Goal: Transaction & Acquisition: Purchase product/service

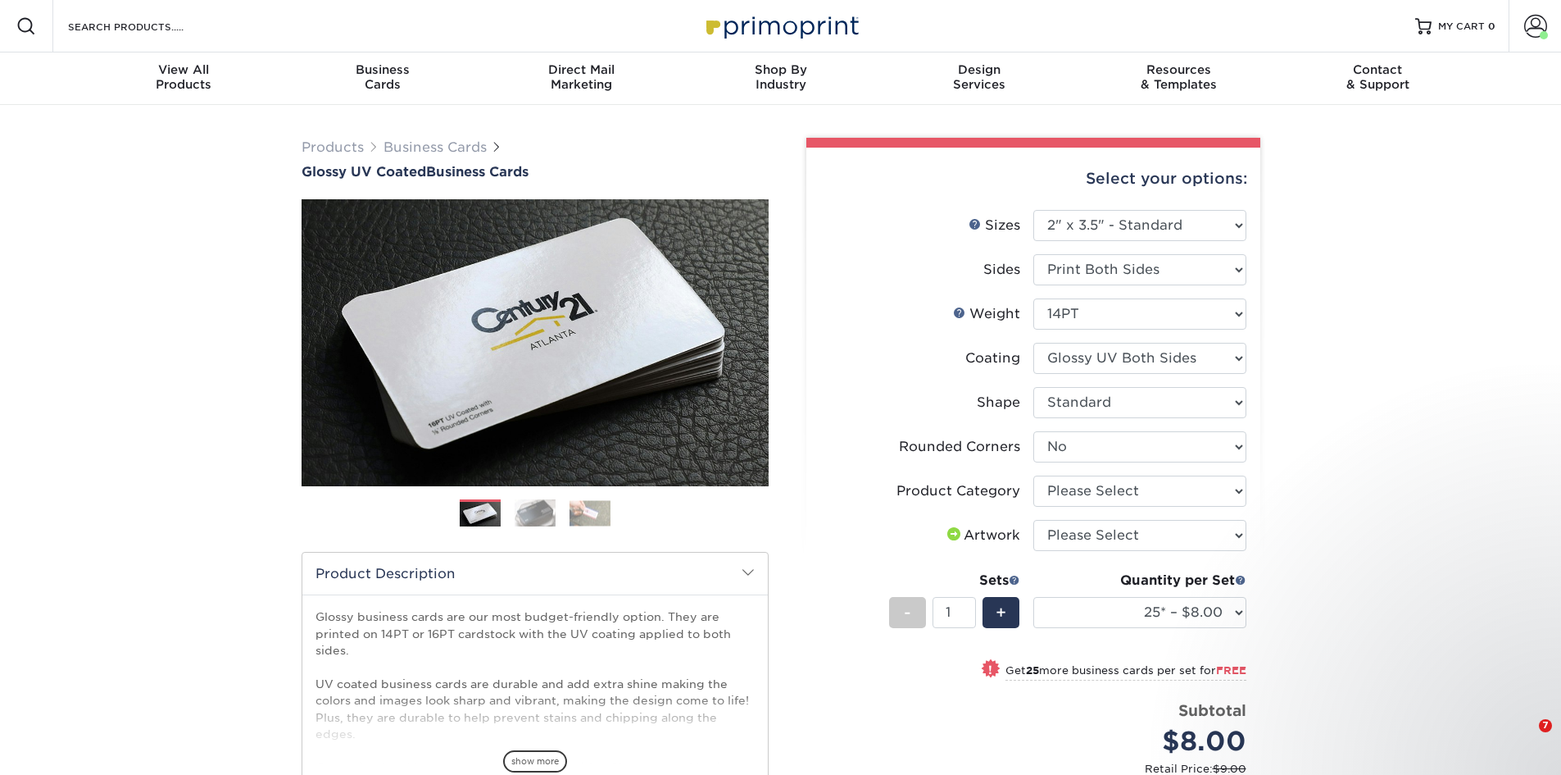
select select "2.00x3.50"
select select "0"
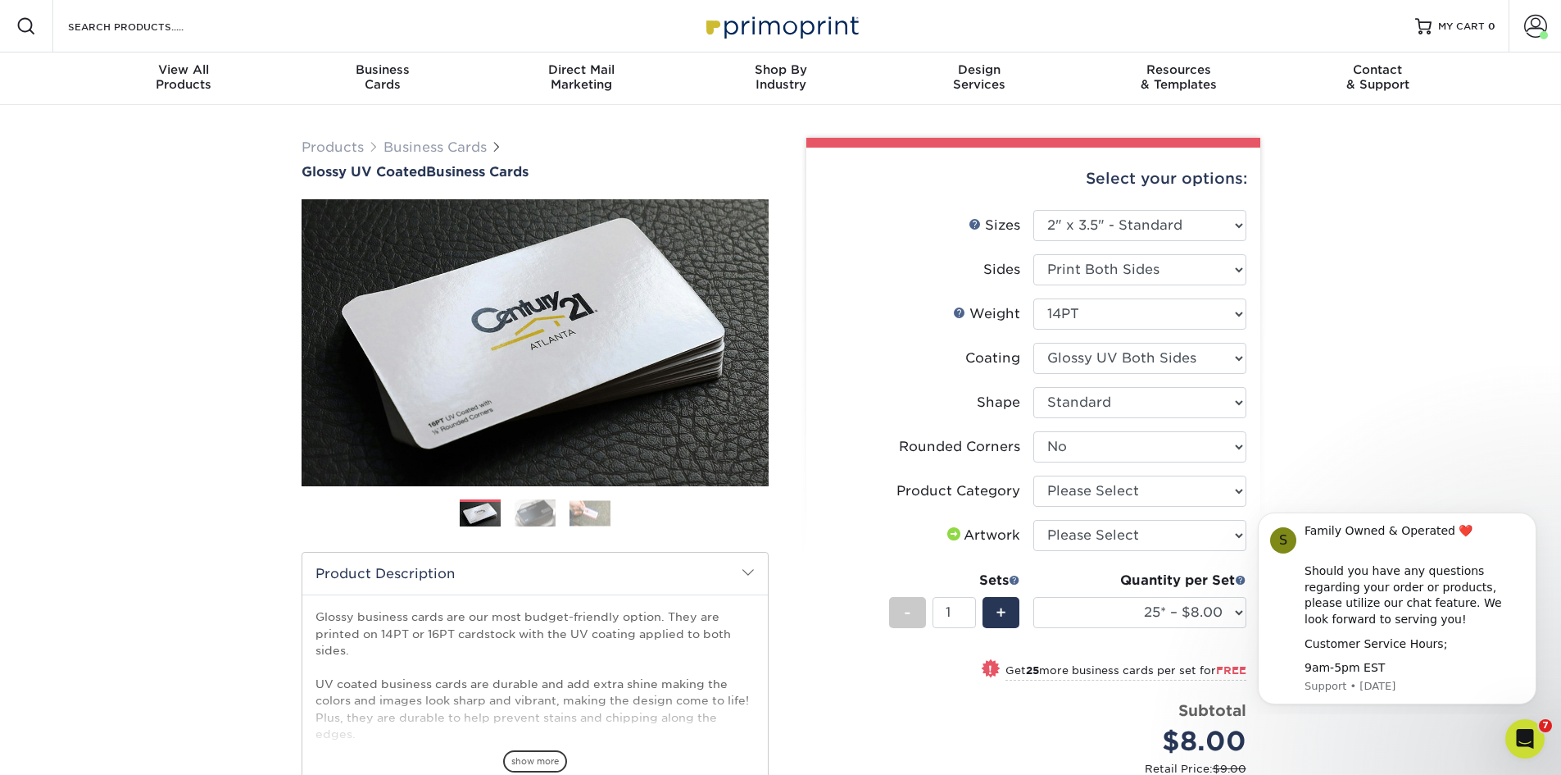
click at [762, 32] on img at bounding box center [781, 25] width 164 height 35
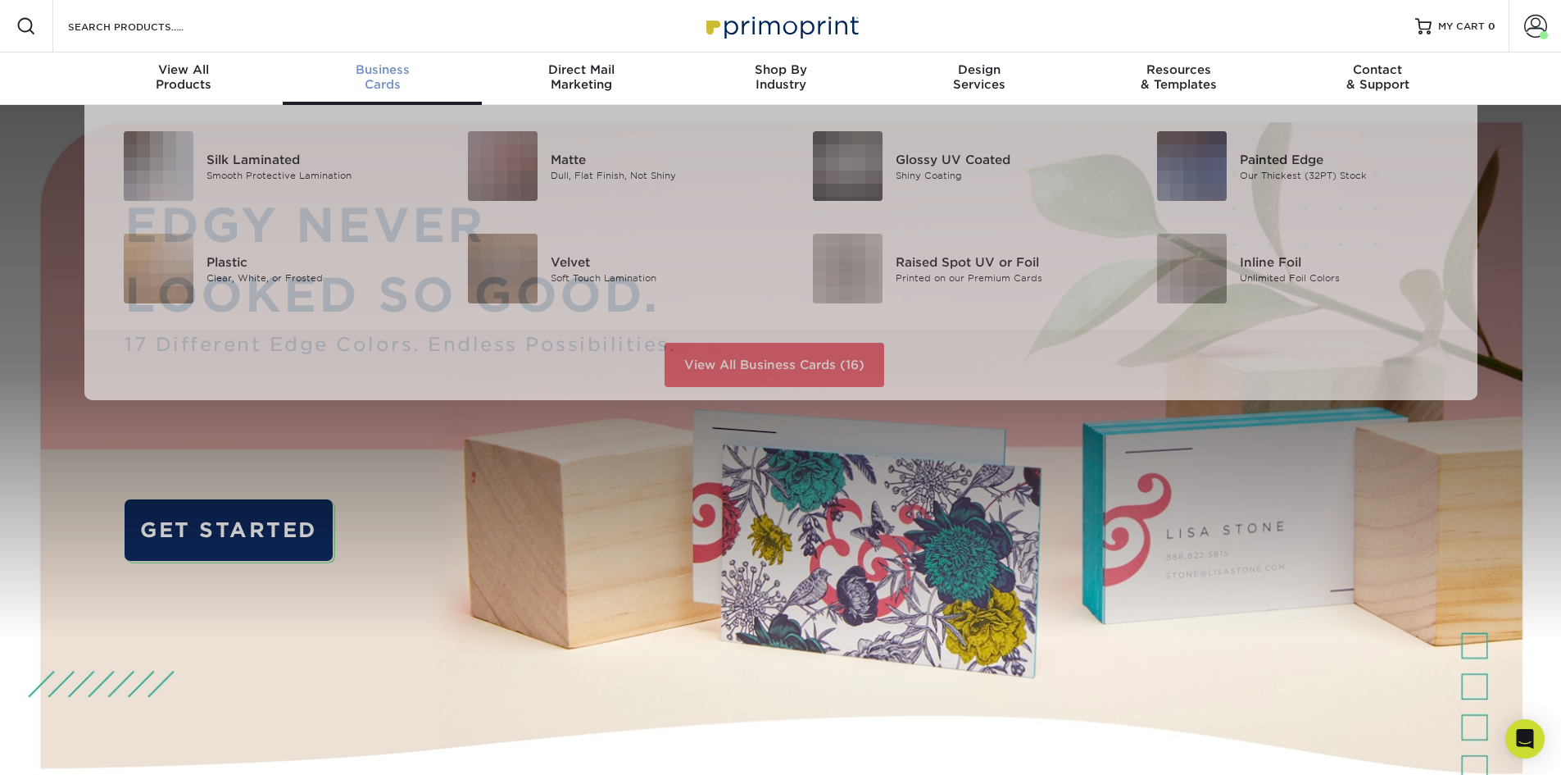
click at [380, 72] on span "Business" at bounding box center [382, 69] width 199 height 15
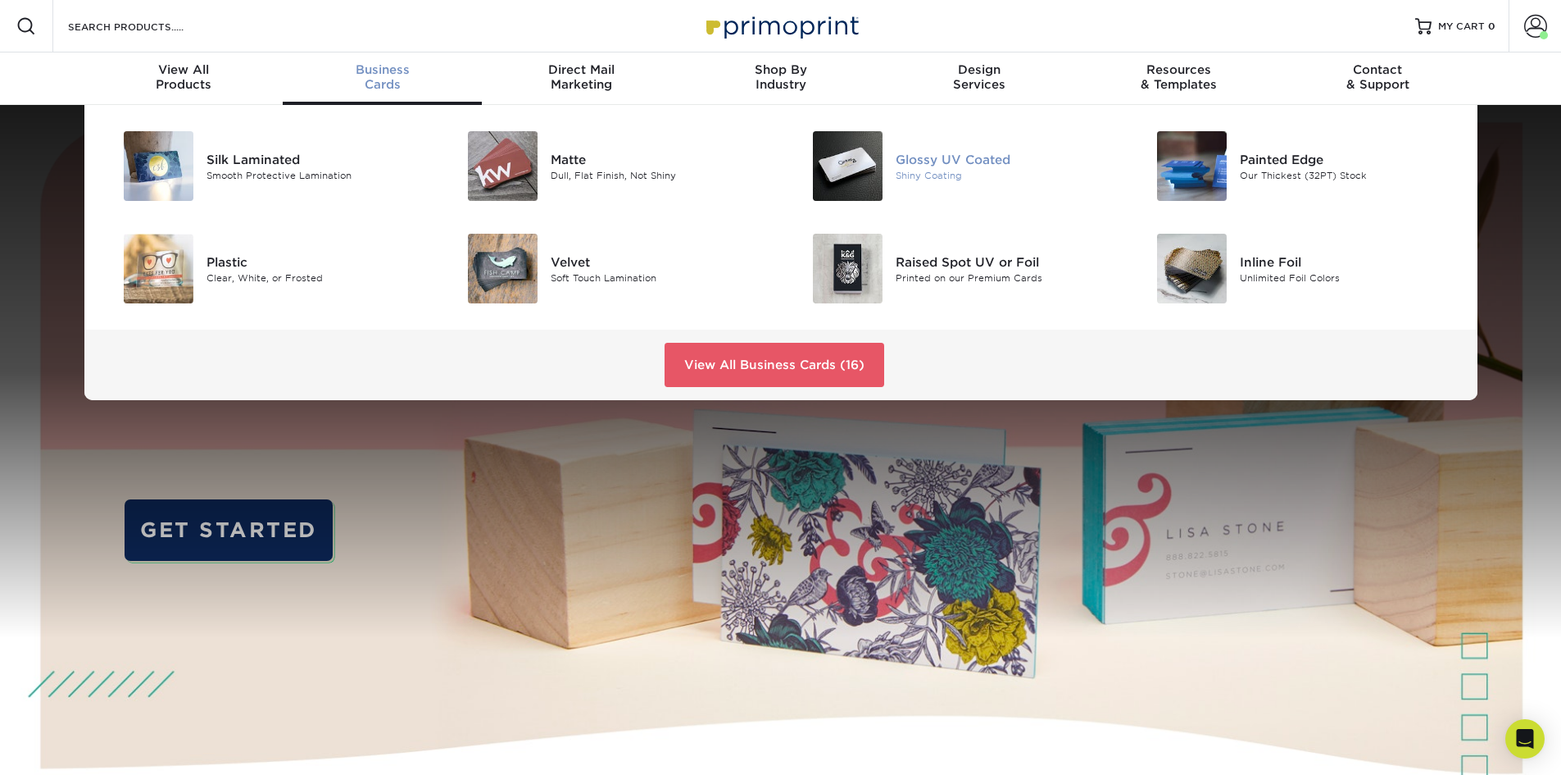
click at [949, 161] on div "Glossy UV Coated" at bounding box center [1004, 159] width 217 height 18
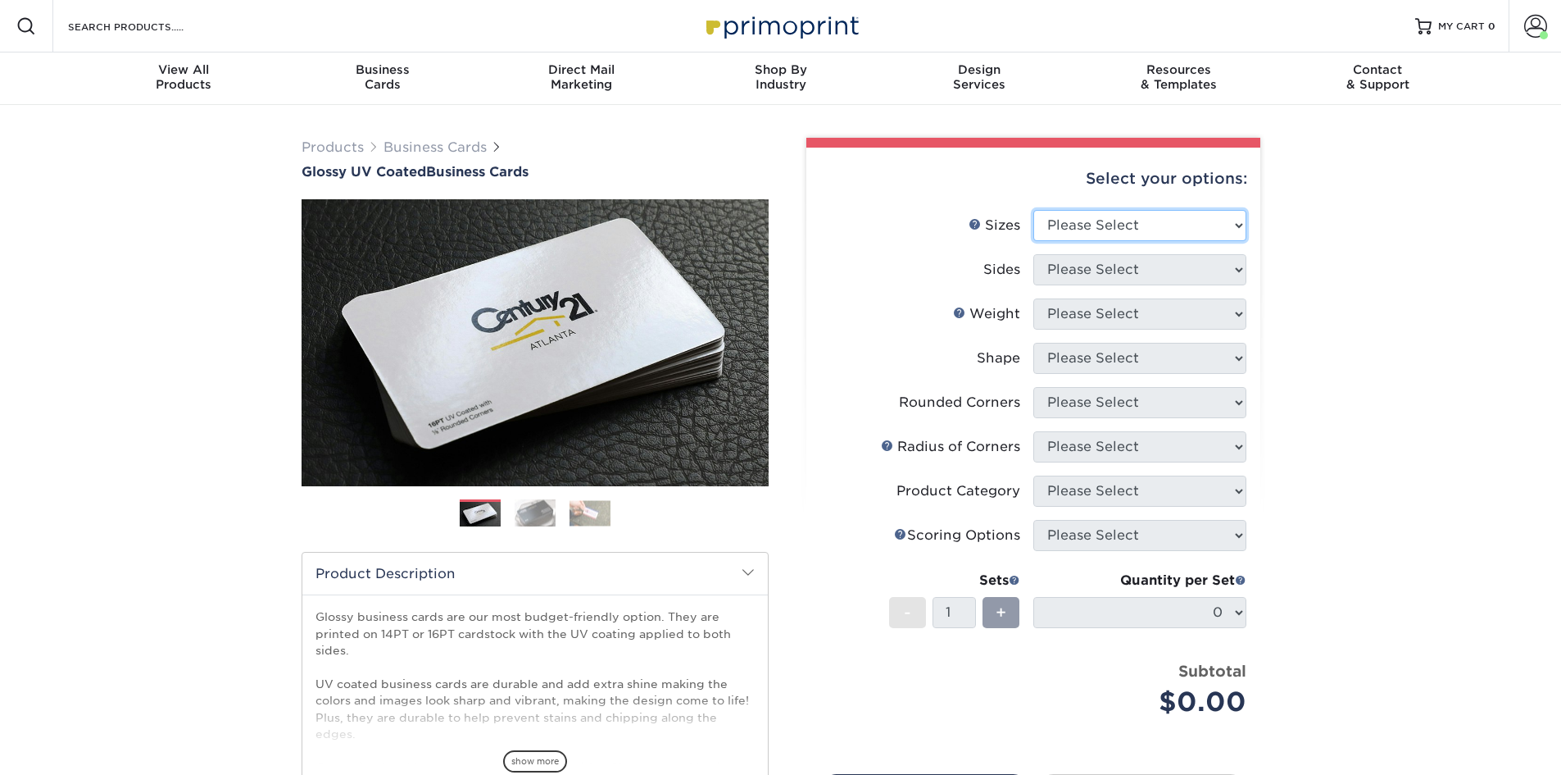
click at [1105, 233] on select "Please Select 1.5" x 3.5" - Mini 1.75" x 3.5" - Mini 2" x 2" - Square 2" x 3" -…" at bounding box center [1140, 225] width 213 height 31
select select "2.00x3.50"
click at [1034, 210] on select "Please Select 1.5" x 3.5" - Mini 1.75" x 3.5" - Mini 2" x 2" - Square 2" x 3" -…" at bounding box center [1140, 225] width 213 height 31
click at [1120, 268] on select "Please Select Print Both Sides Print Front Only" at bounding box center [1140, 269] width 213 height 31
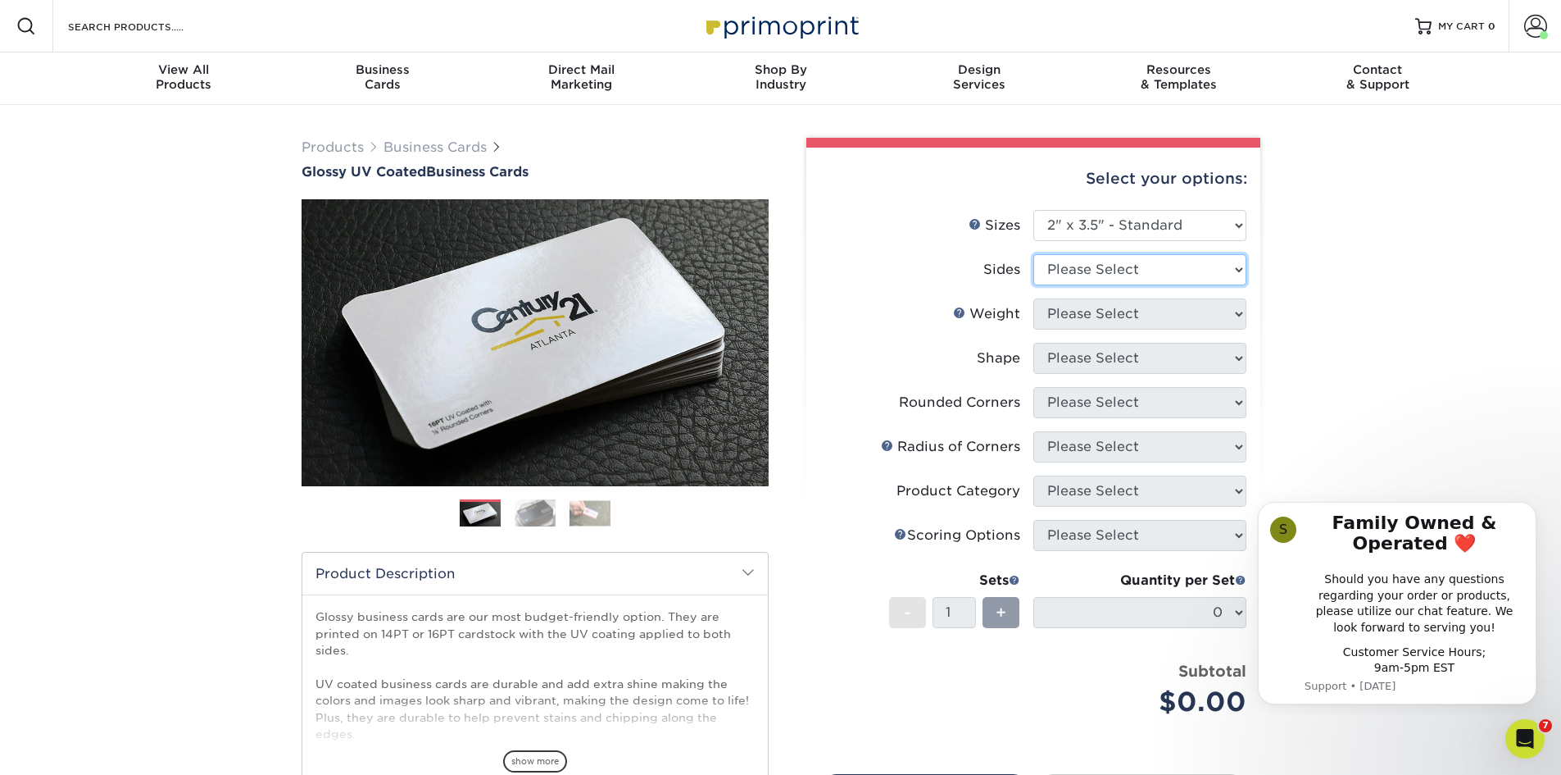
select select "13abbda7-1d64-4f25-8bb2-c179b224825d"
click at [1034, 254] on select "Please Select Print Both Sides Print Front Only" at bounding box center [1140, 269] width 213 height 31
click at [1143, 319] on select "Please Select 16PT 14PT" at bounding box center [1140, 313] width 213 height 31
click at [1034, 298] on select "Please Select 16PT 14PT" at bounding box center [1140, 313] width 213 height 31
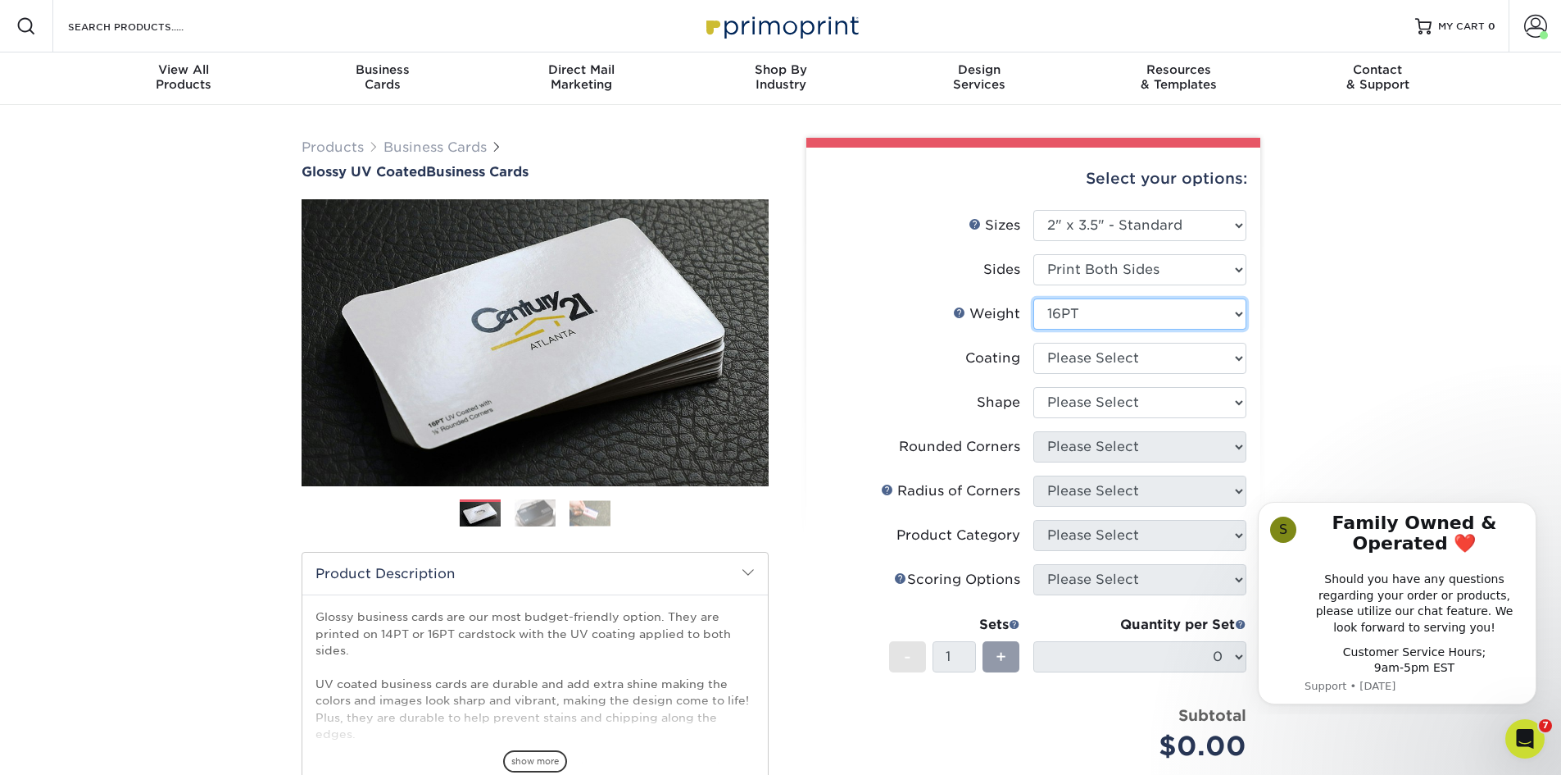
click at [1131, 316] on select "Please Select 16PT 14PT" at bounding box center [1140, 313] width 213 height 31
select select "14PT"
click at [1034, 298] on select "Please Select 16PT 14PT" at bounding box center [1140, 313] width 213 height 31
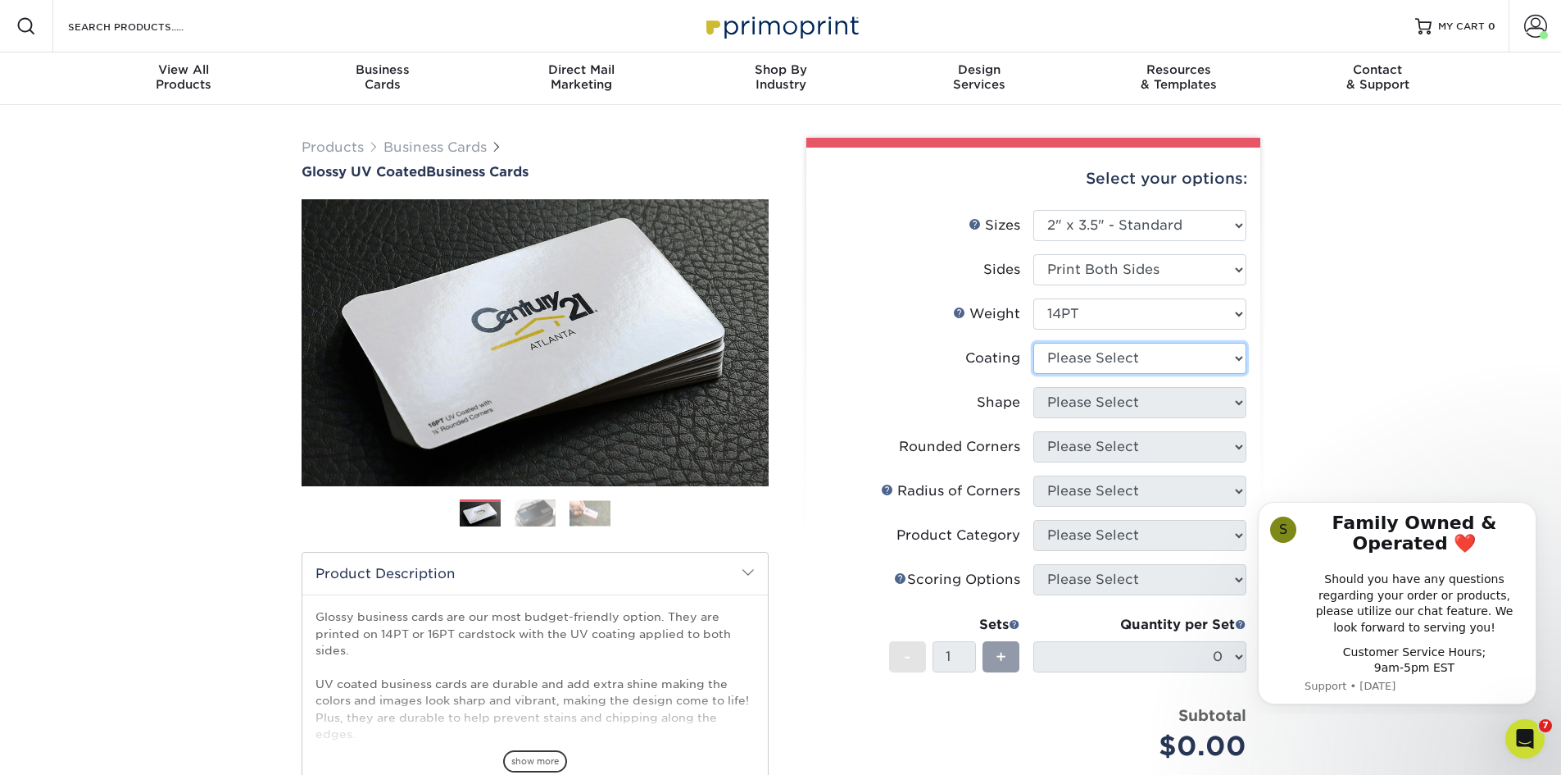
click at [1128, 344] on select at bounding box center [1140, 358] width 213 height 31
select select "ae367451-b2b8-45df-a344-0f05b6a12993"
click at [1034, 343] on select at bounding box center [1140, 358] width 213 height 31
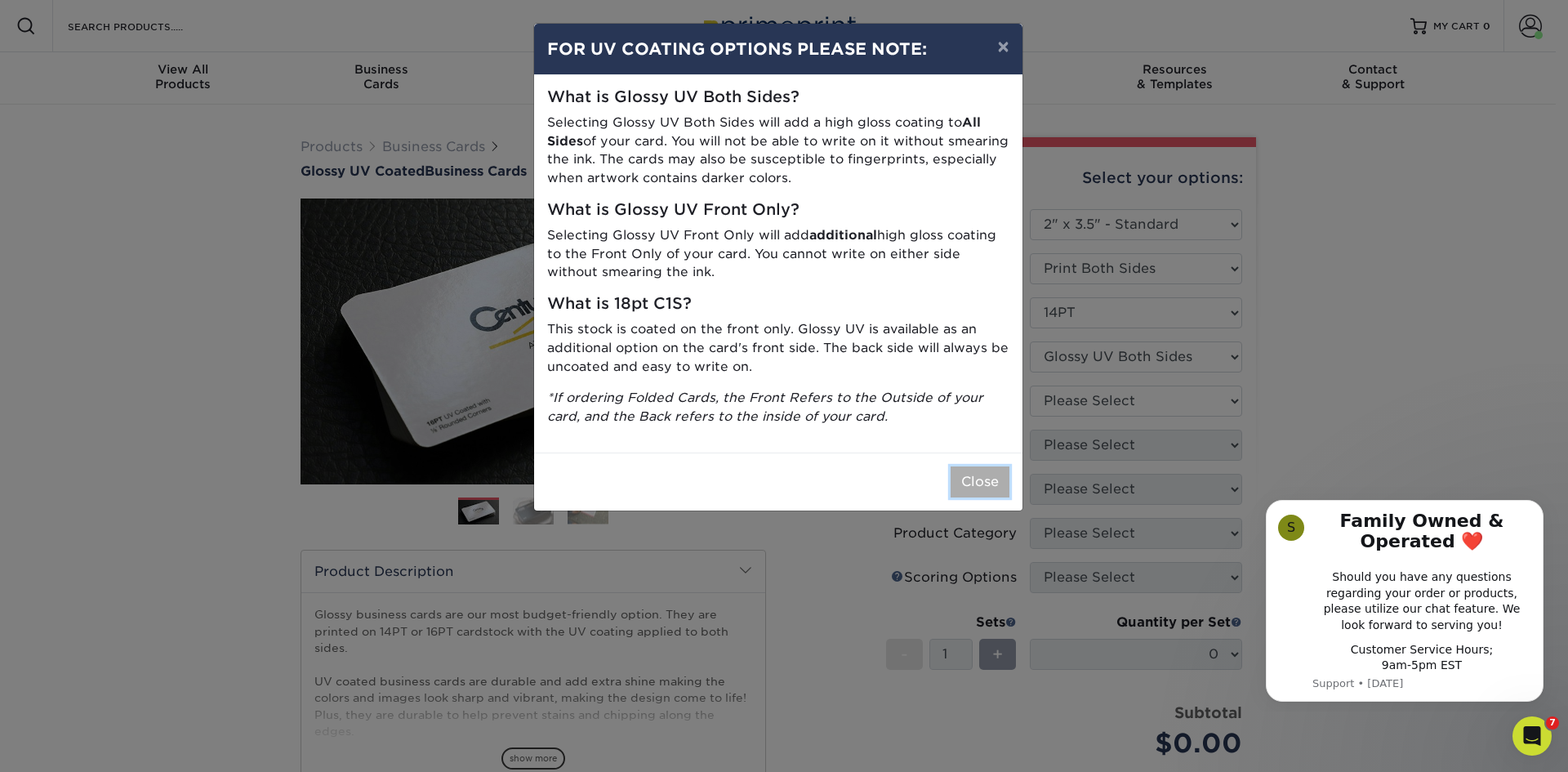
click at [983, 481] on button "Close" at bounding box center [979, 481] width 59 height 31
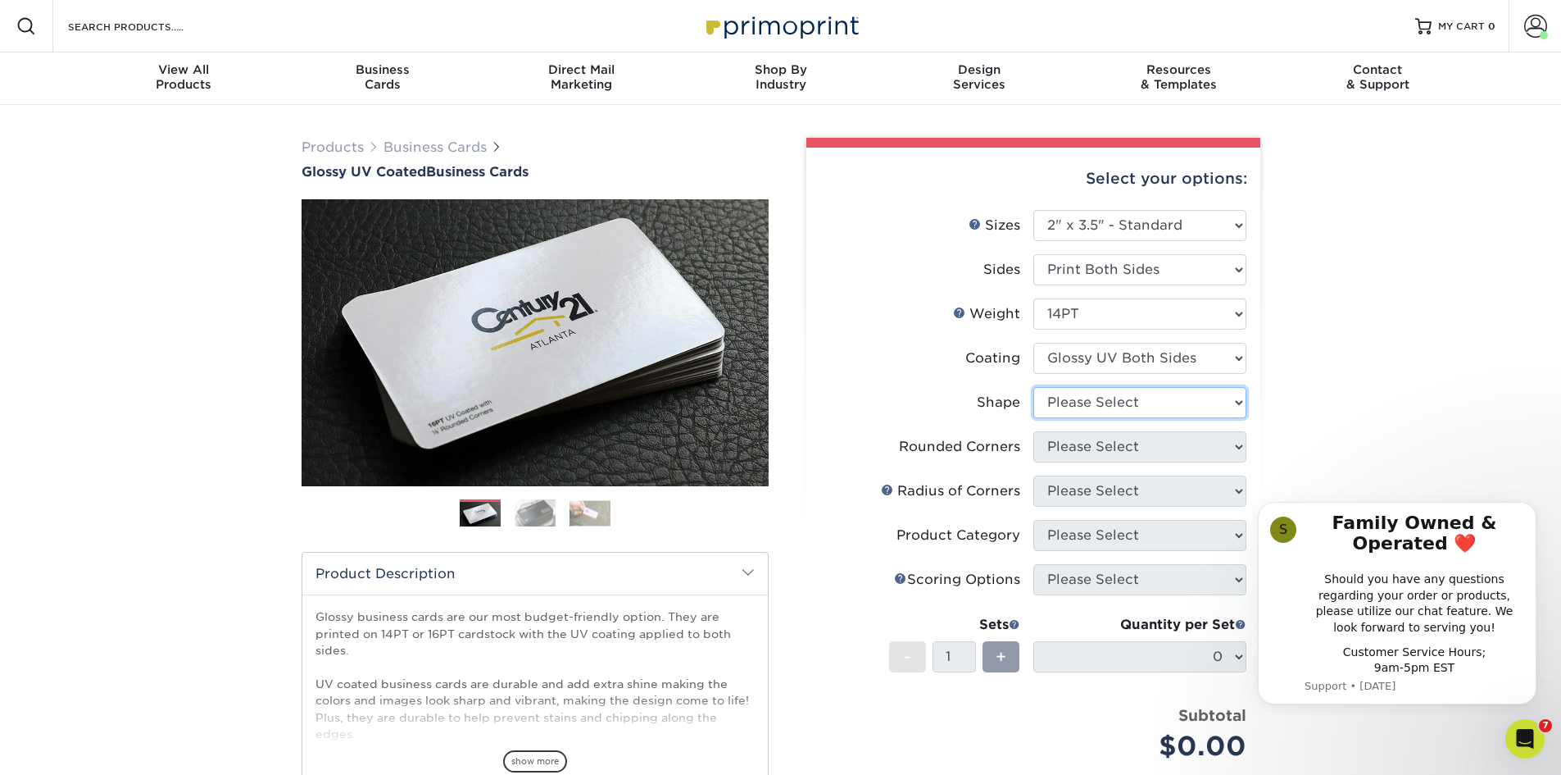
click at [1136, 403] on select "Please Select Standard" at bounding box center [1140, 402] width 213 height 31
select select "standard"
click at [1034, 387] on select "Please Select Standard" at bounding box center [1140, 402] width 213 height 31
click at [1139, 452] on select "Please Select Yes - Round 2 Corners Yes - Round 4 Corners No" at bounding box center [1140, 446] width 213 height 31
select select "0"
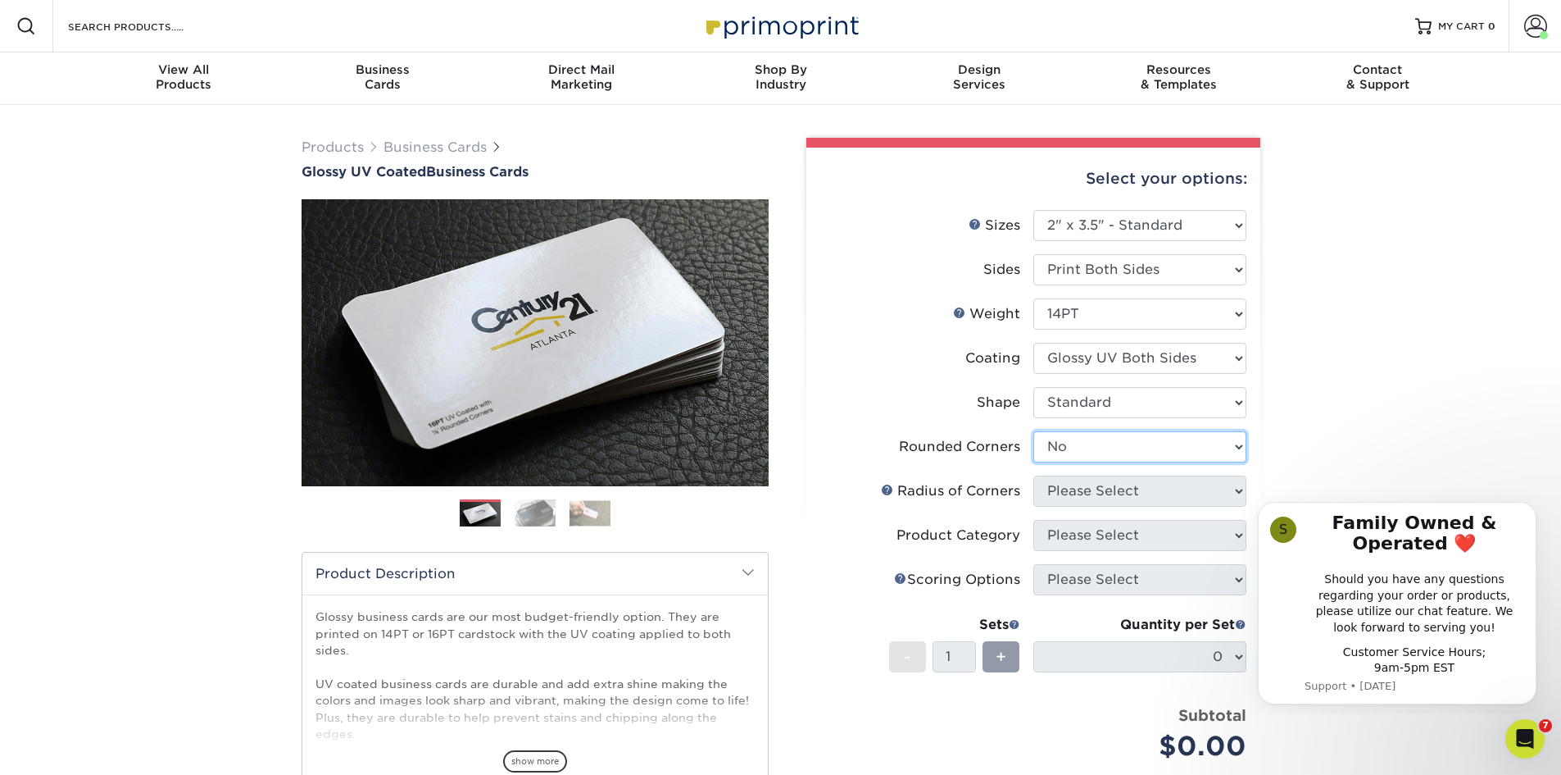
click at [1034, 431] on select "Please Select Yes - Round 2 Corners Yes - Round 4 Corners No" at bounding box center [1140, 446] width 213 height 31
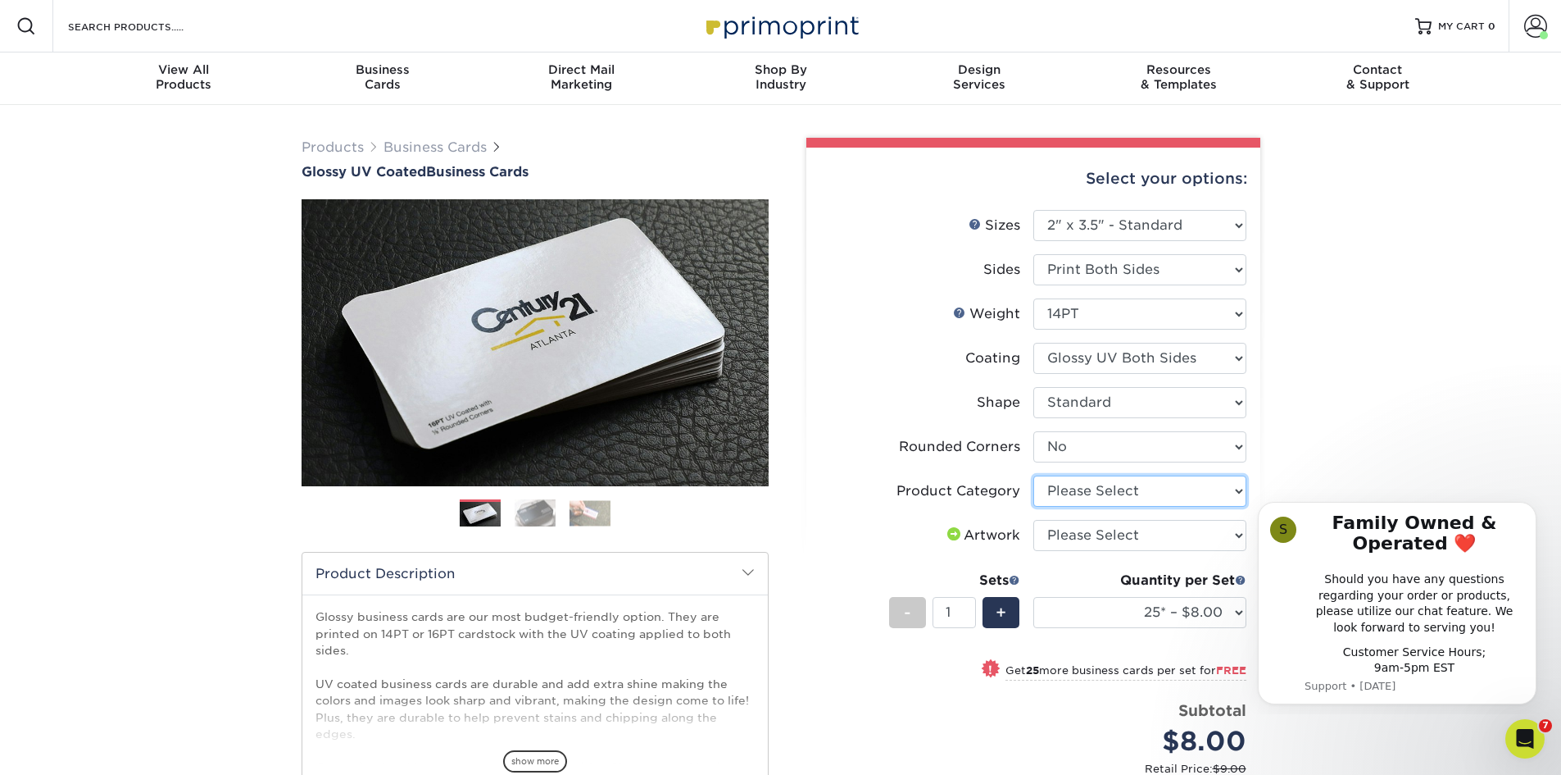
click at [1095, 488] on select "Please Select Business Cards" at bounding box center [1140, 490] width 213 height 31
select select "3b5148f1-0588-4f88-a218-97bcfdce65c1"
click at [1034, 475] on select "Please Select Business Cards" at bounding box center [1140, 490] width 213 height 31
click at [1112, 530] on select "Please Select I will upload files I need a design - $100" at bounding box center [1140, 535] width 213 height 31
select select "upload"
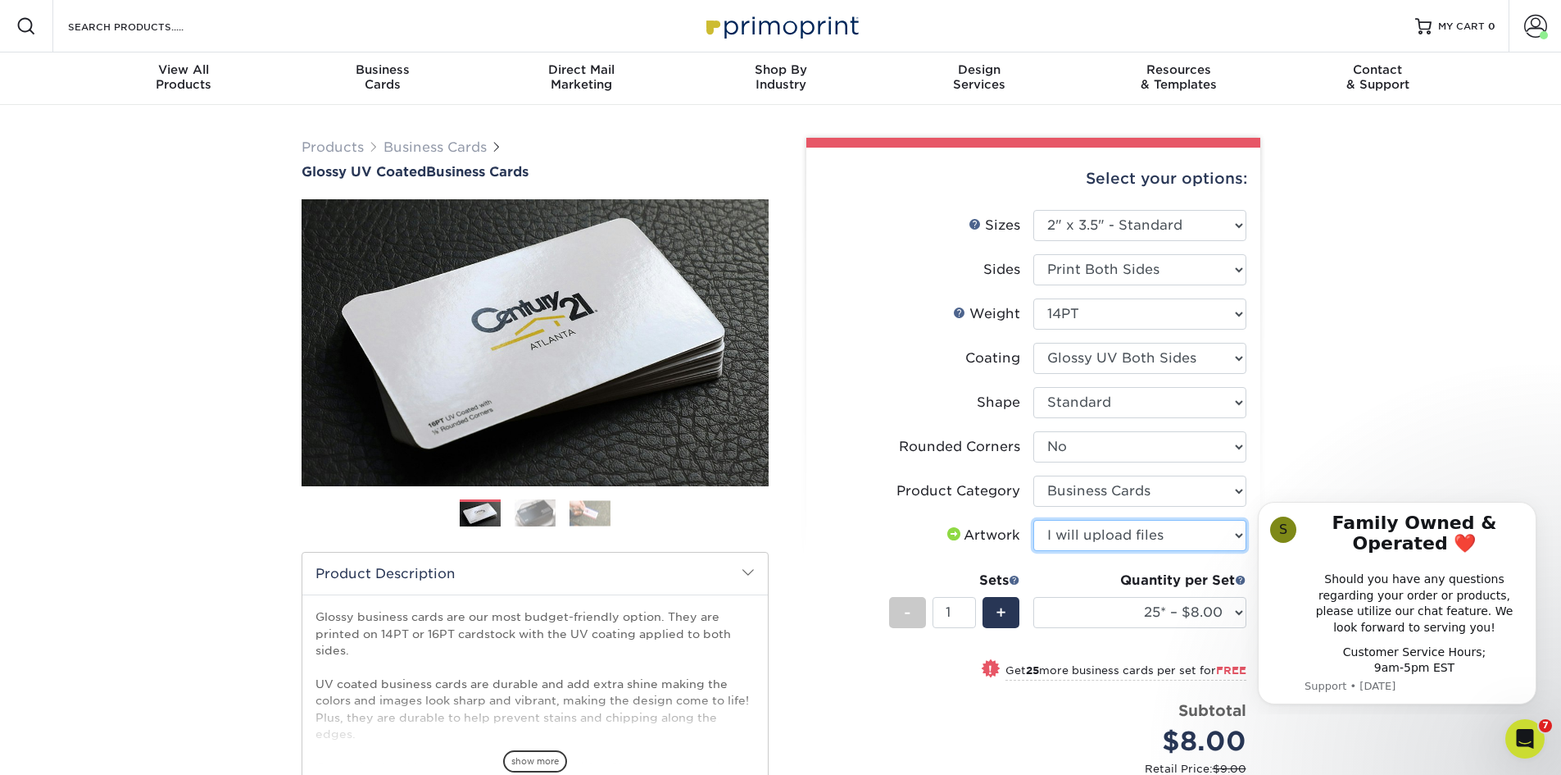
click at [1034, 520] on select "Please Select I will upload files I need a design - $100" at bounding box center [1140, 535] width 213 height 31
click at [1109, 616] on select "25* – $8.00 50* – $8.00 100* – $8.00 250* – $15.00 500 – $30.00 1000 – $37.00 2…" at bounding box center [1140, 612] width 213 height 31
select select "1000 – $37.00"
click at [1034, 597] on select "25* – $8.00 50* – $8.00 100* – $8.00 250* – $15.00 500 – $30.00 1000 – $37.00 2…" at bounding box center [1140, 612] width 213 height 31
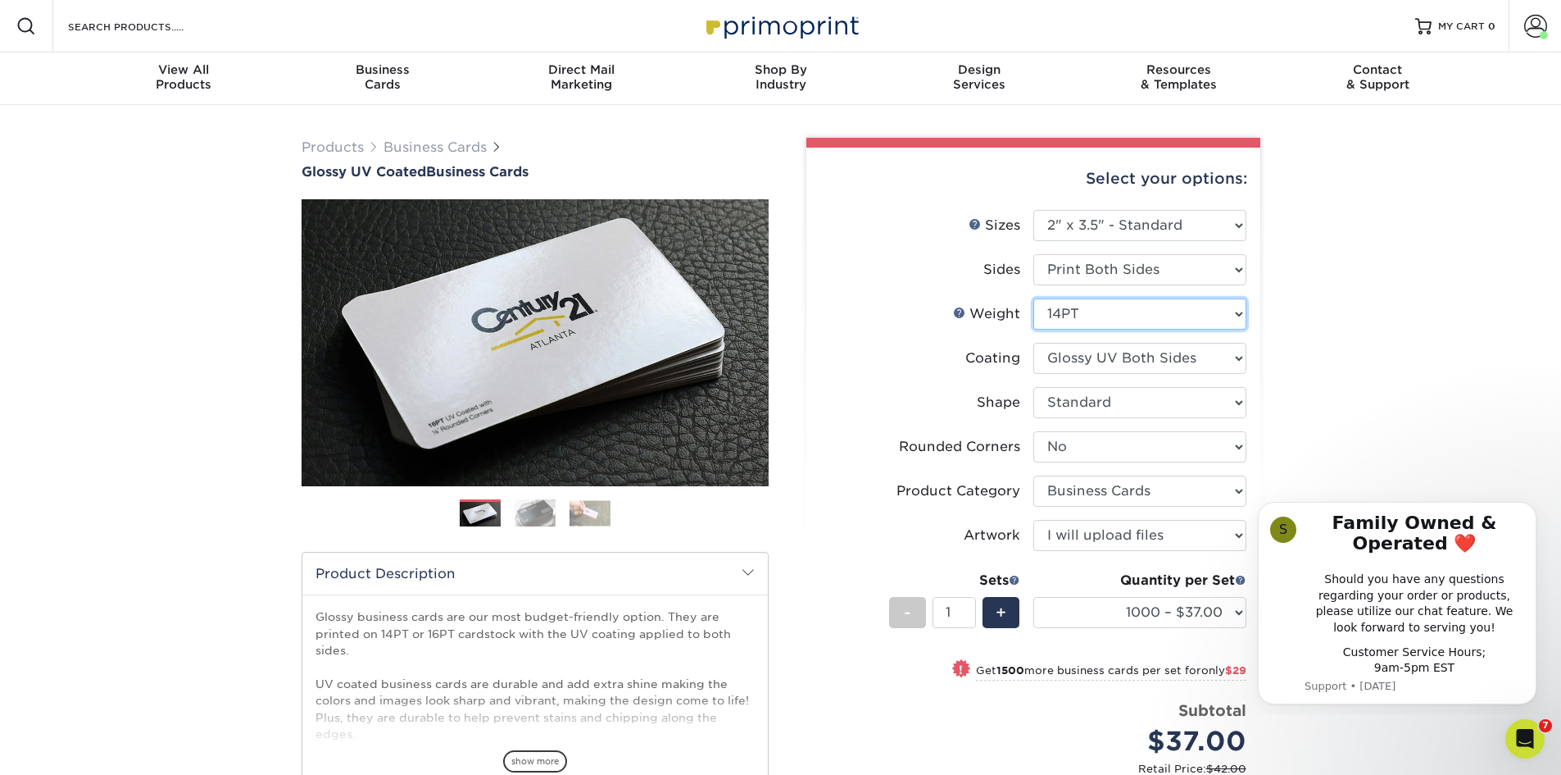
click at [1108, 306] on select "Please Select 16PT 14PT" at bounding box center [1140, 313] width 213 height 31
select select "16PT"
click at [1034, 298] on select "Please Select 16PT 14PT" at bounding box center [1140, 313] width 213 height 31
select select "-1"
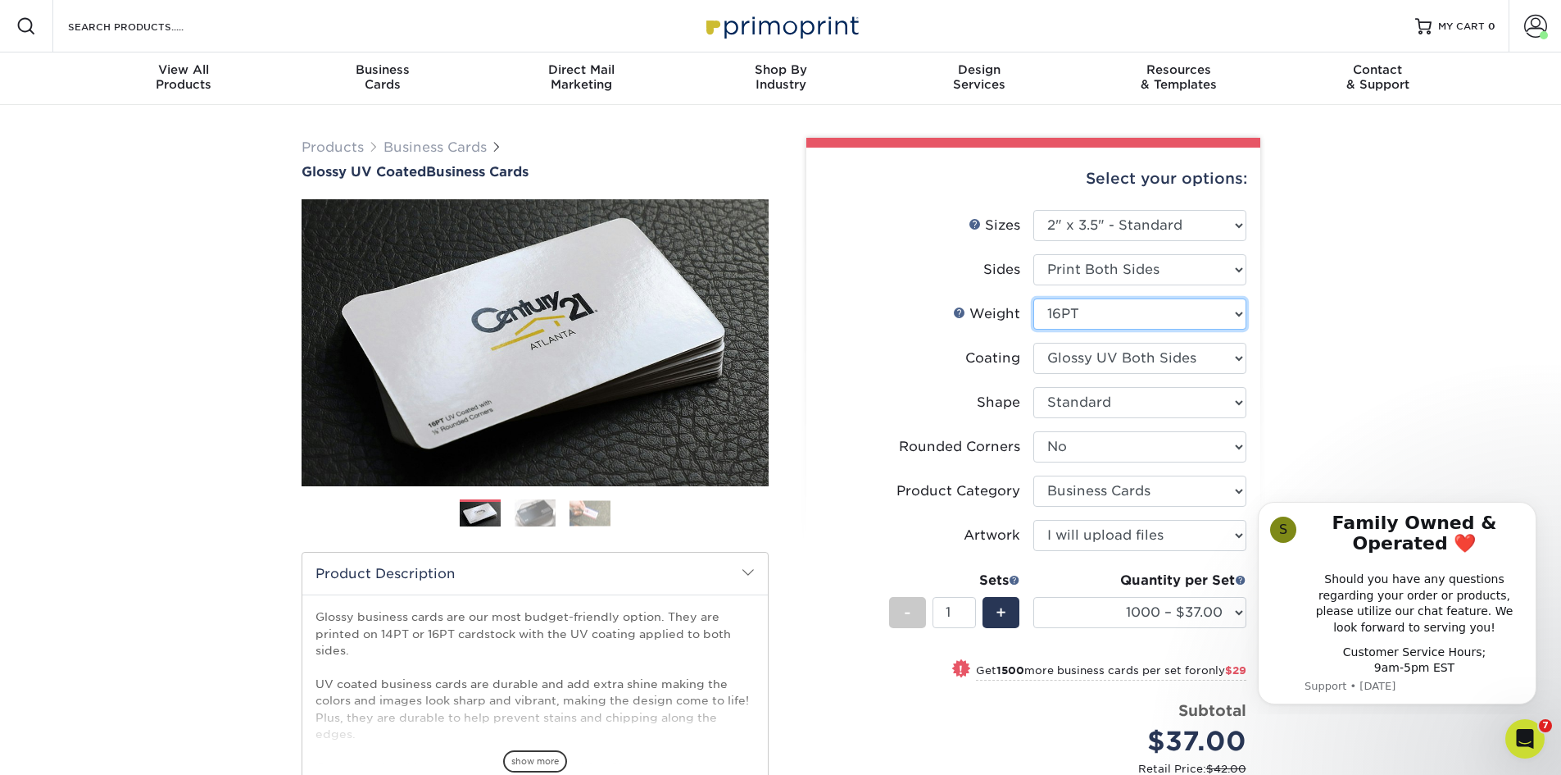
select select
select select "-1"
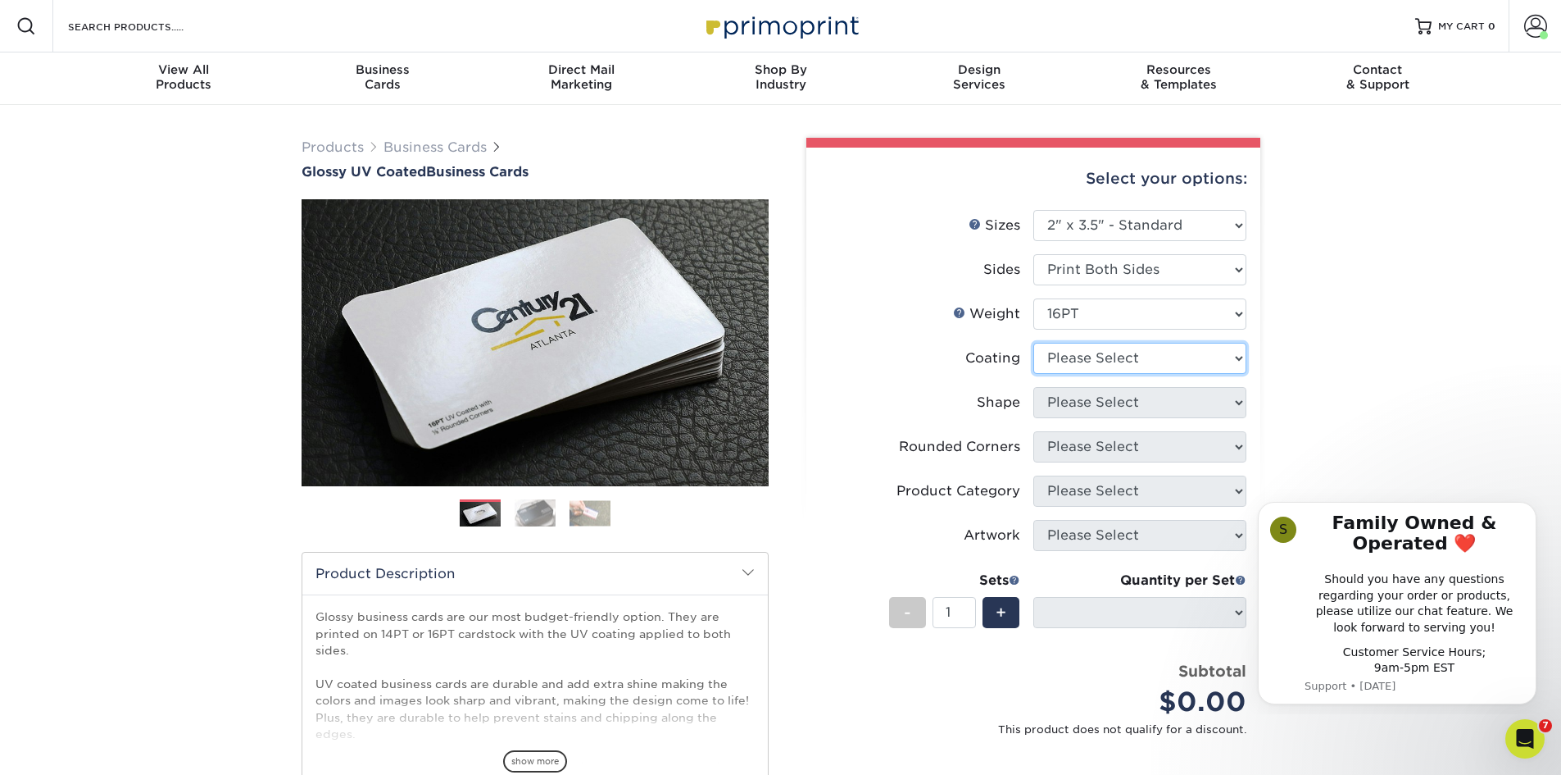
click at [1117, 356] on select at bounding box center [1140, 358] width 213 height 31
select select "ae367451-b2b8-45df-a344-0f05b6a12993"
click at [1034, 343] on select at bounding box center [1140, 358] width 213 height 31
select select
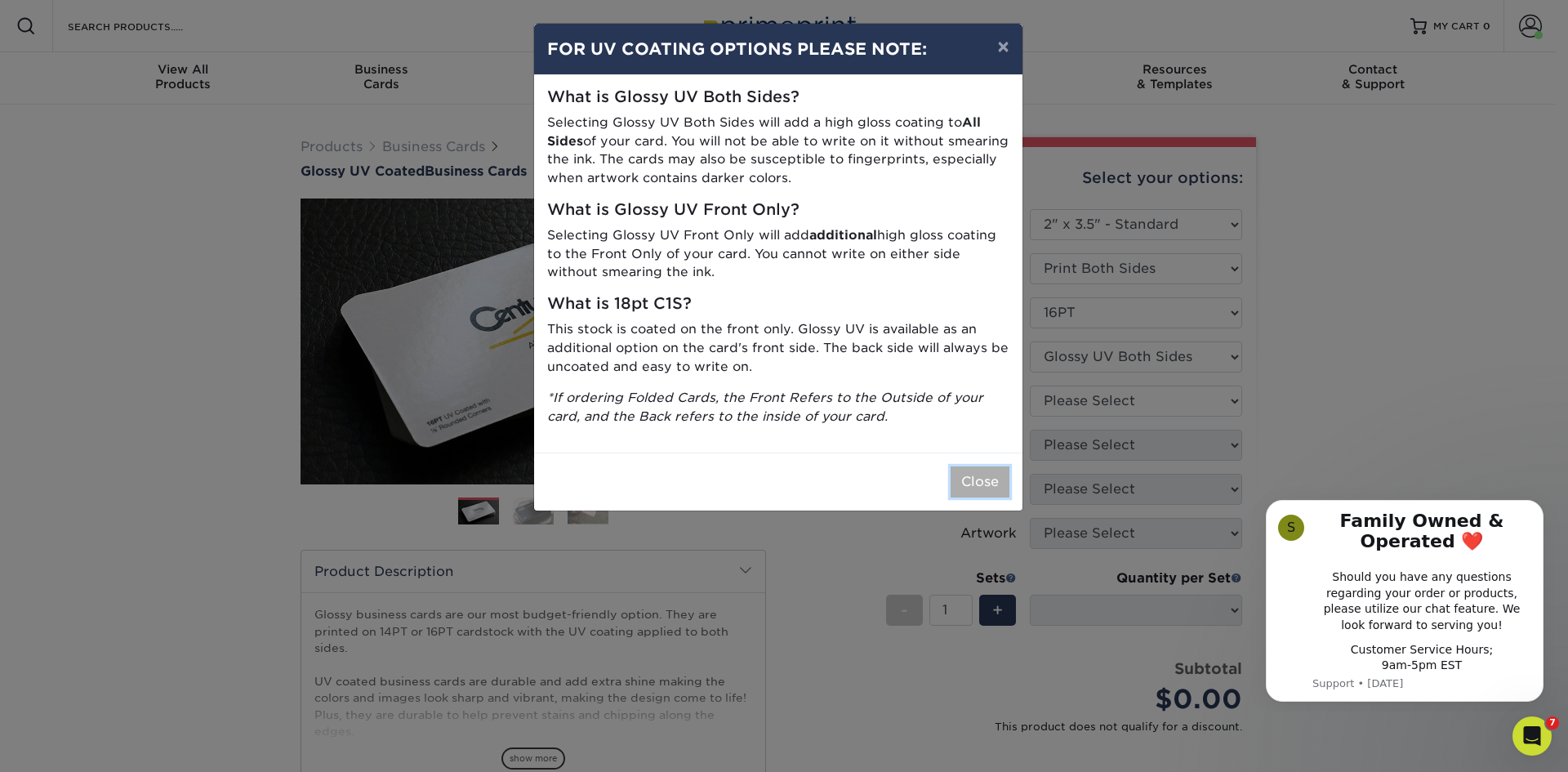
click at [1000, 483] on button "Close" at bounding box center [979, 481] width 59 height 31
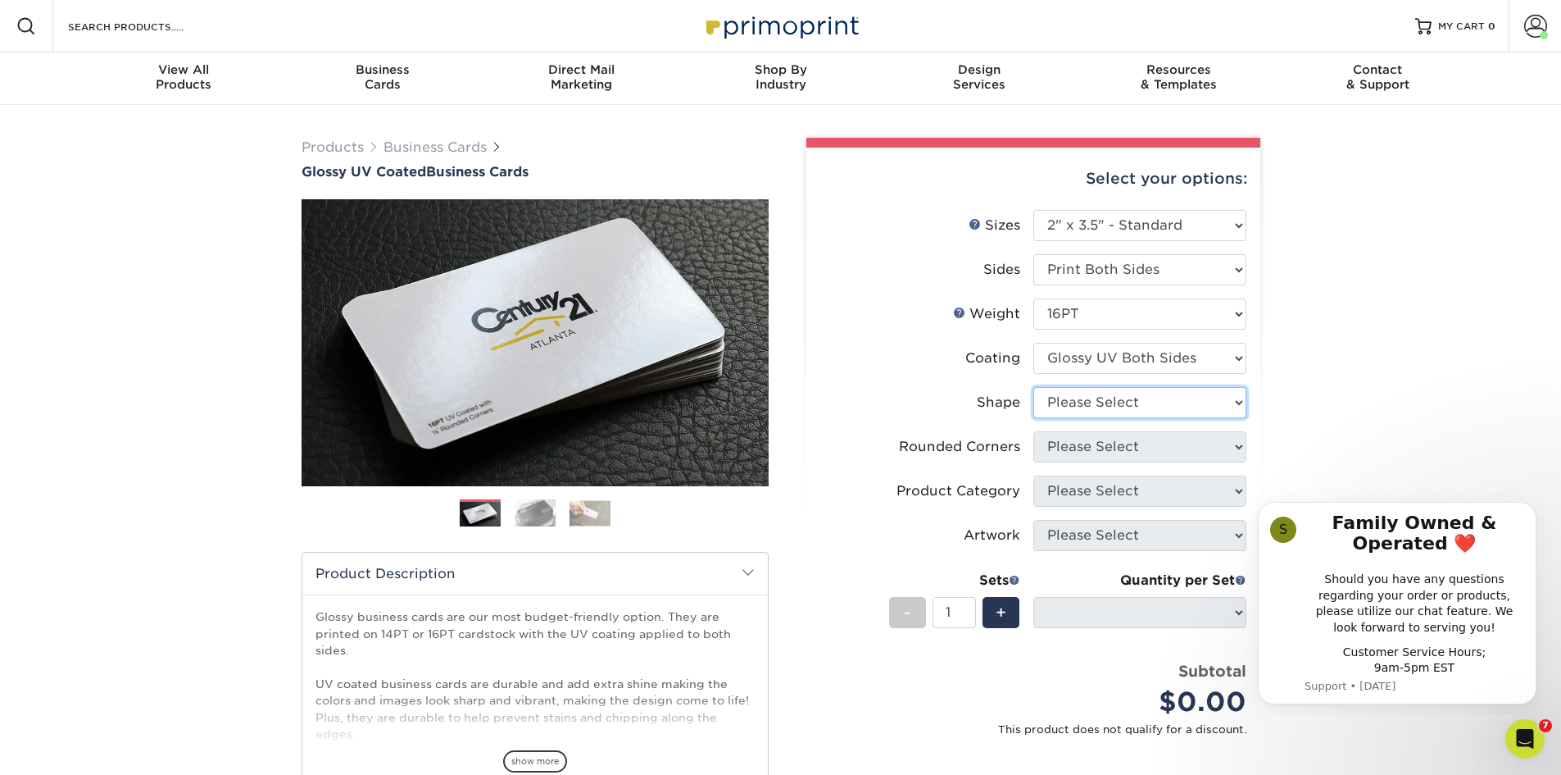
click at [1126, 403] on select "Please Select Standard Oval" at bounding box center [1140, 402] width 213 height 31
select select "standard"
click at [1034, 387] on select "Please Select Standard Oval" at bounding box center [1140, 402] width 213 height 31
select select
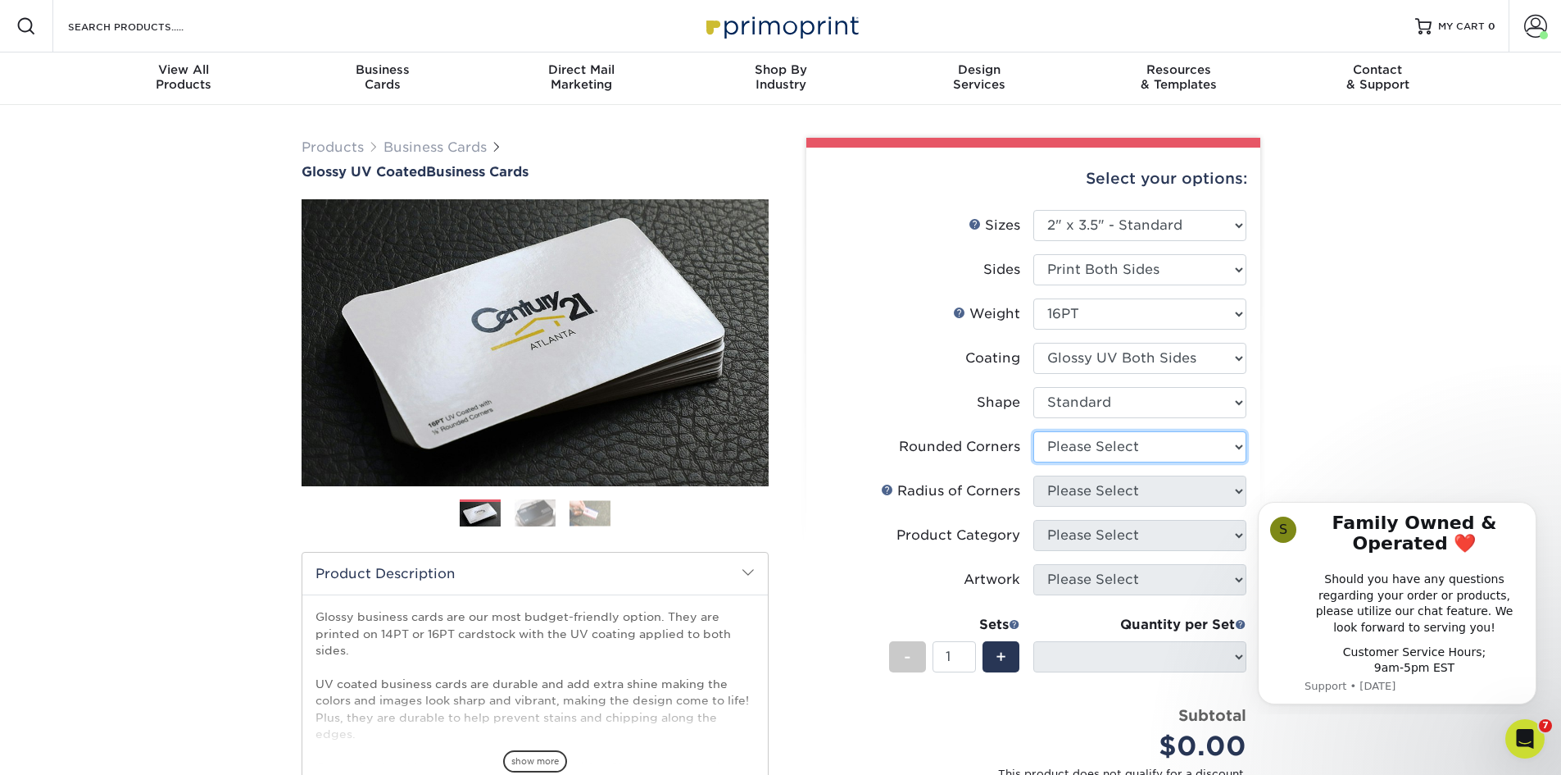
click at [1120, 451] on select "Please Select Yes - Round 2 Corners Yes - Round 4 Corners No" at bounding box center [1140, 446] width 213 height 31
select select "0"
click at [1034, 431] on select "Please Select Yes - Round 2 Corners Yes - Round 4 Corners No" at bounding box center [1140, 446] width 213 height 31
select select "-1"
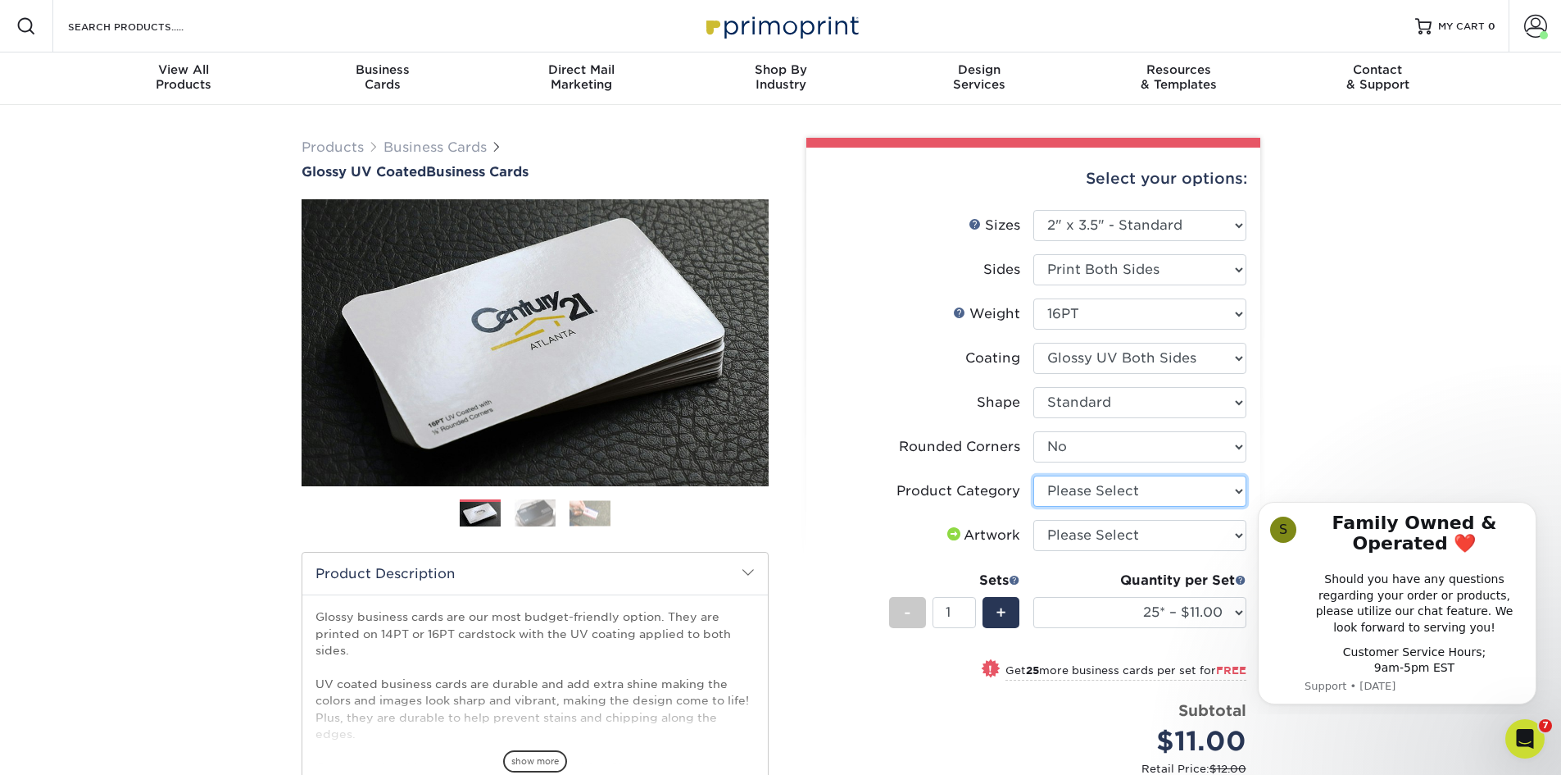
click at [1086, 491] on select "Please Select Business Cards" at bounding box center [1140, 490] width 213 height 31
select select "3b5148f1-0588-4f88-a218-97bcfdce65c1"
click at [1034, 475] on select "Please Select Business Cards" at bounding box center [1140, 490] width 213 height 31
click at [1106, 534] on select "Please Select I will upload files I need a design - $100" at bounding box center [1140, 535] width 213 height 31
select select "upload"
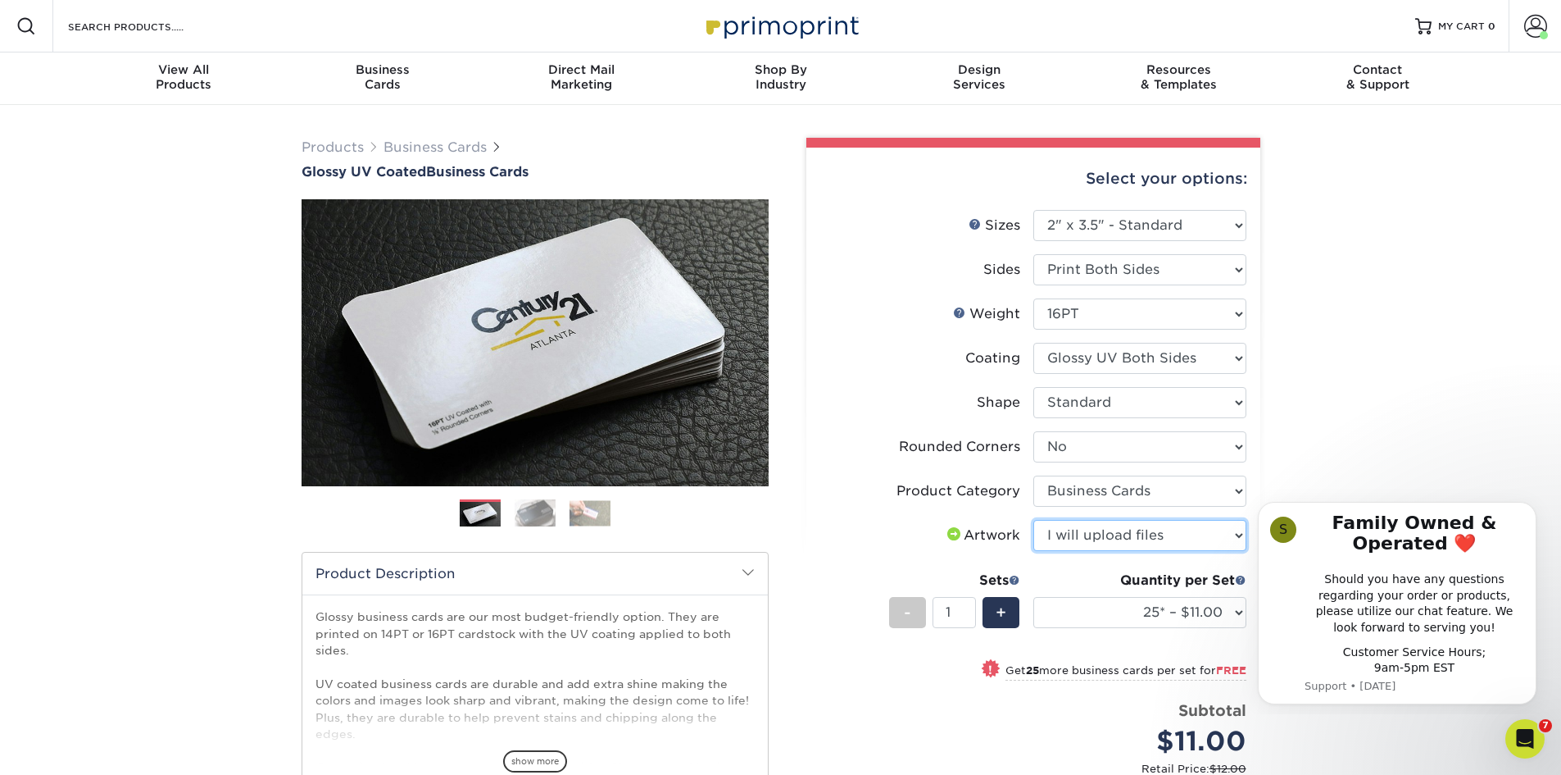
click at [1034, 520] on select "Please Select I will upload files I need a design - $100" at bounding box center [1140, 535] width 213 height 31
click at [1114, 613] on select "25* – $11.00 50* – $11.00 100* – $11.00 250* – $20.00 500 – $39.00 1000 – $49.0…" at bounding box center [1140, 612] width 213 height 31
select select "1000 – $49.00"
click at [1034, 597] on select "25* – $11.00 50* – $11.00 100* – $11.00 250* – $20.00 500 – $39.00 1000 – $49.0…" at bounding box center [1140, 612] width 213 height 31
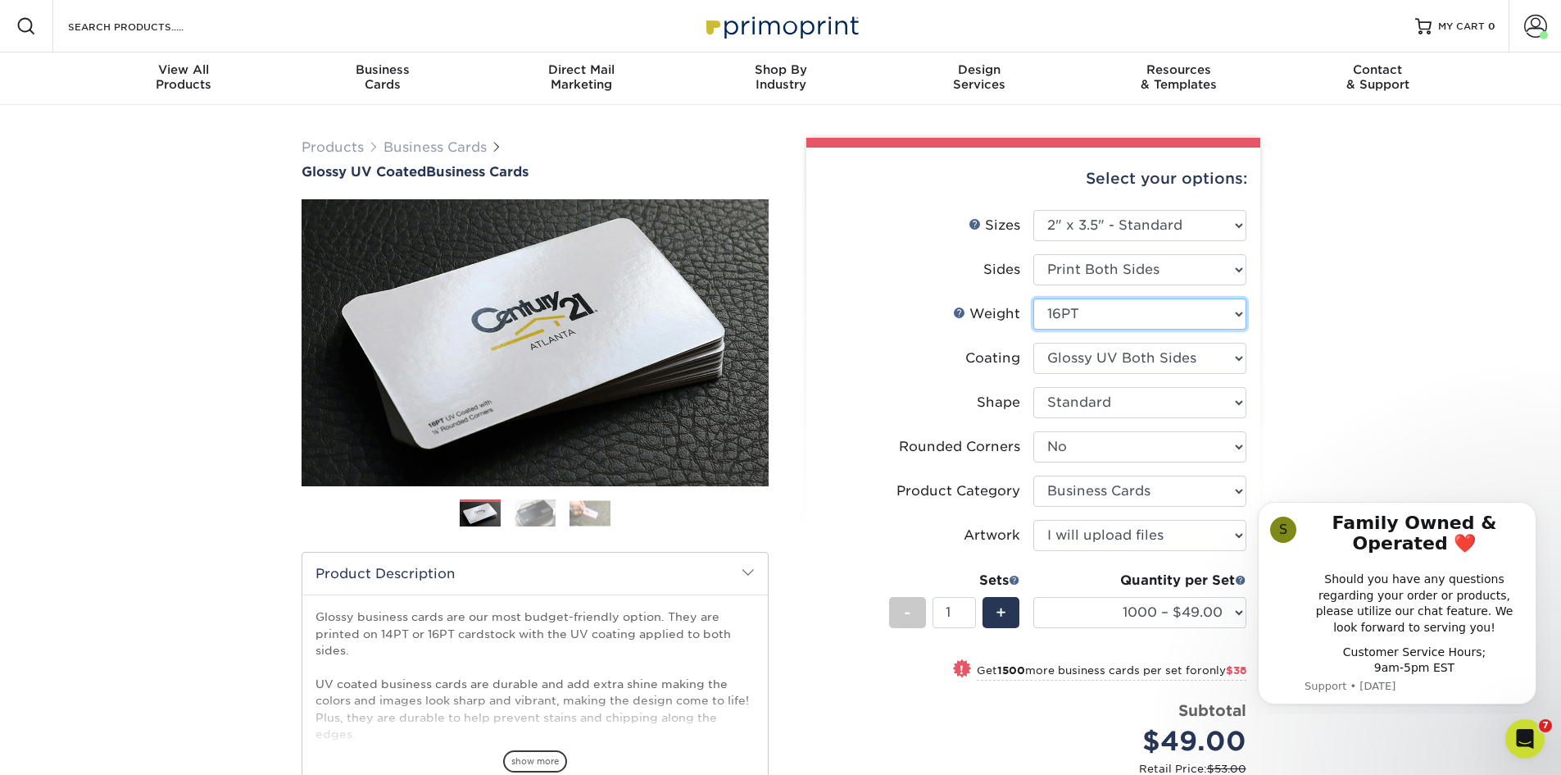
click at [1163, 309] on select "Please Select 16PT 14PT" at bounding box center [1140, 313] width 213 height 31
select select "14PT"
click at [1034, 298] on select "Please Select 16PT 14PT" at bounding box center [1140, 313] width 213 height 31
select select "-1"
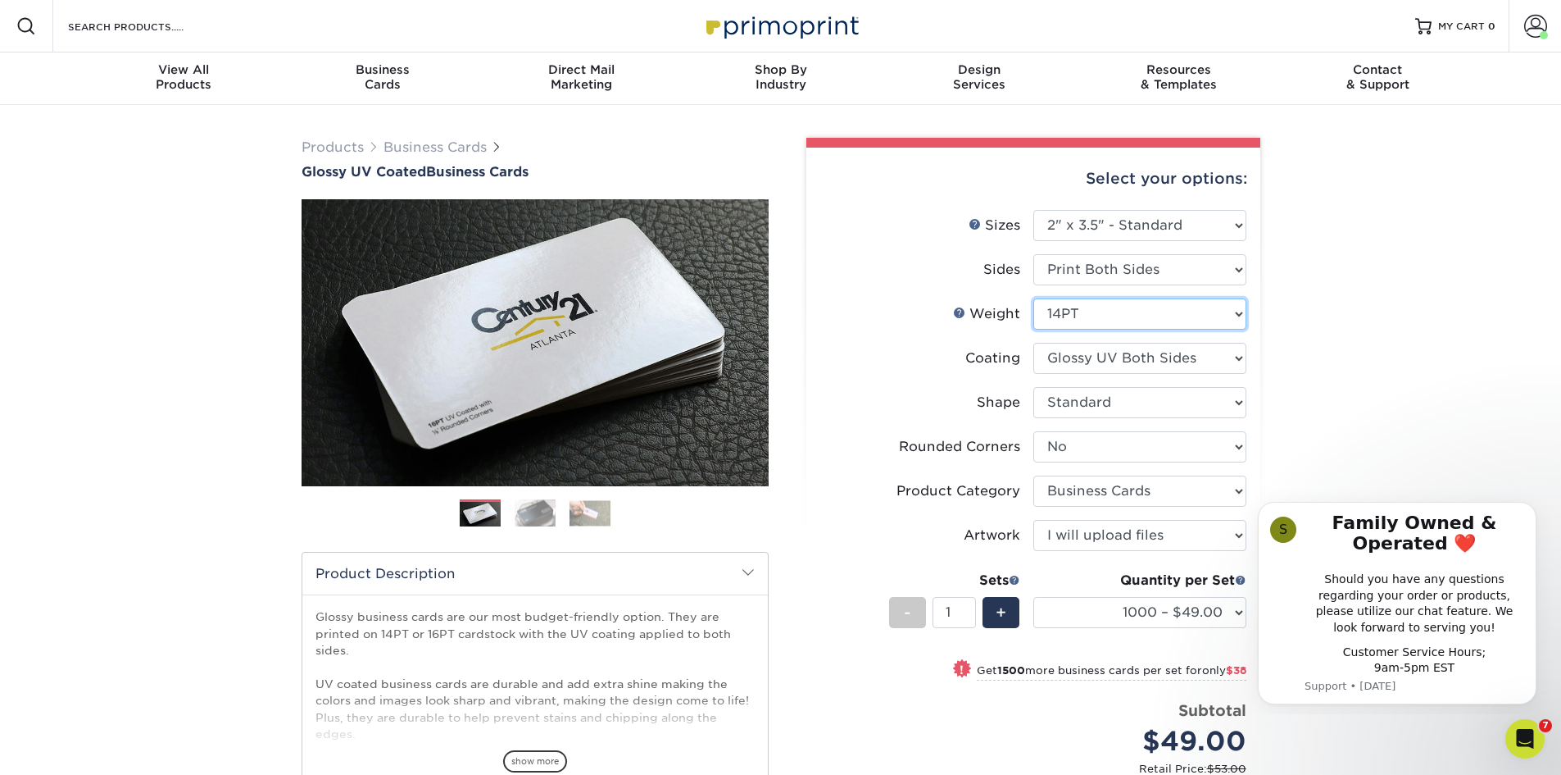
select select
select select "-1"
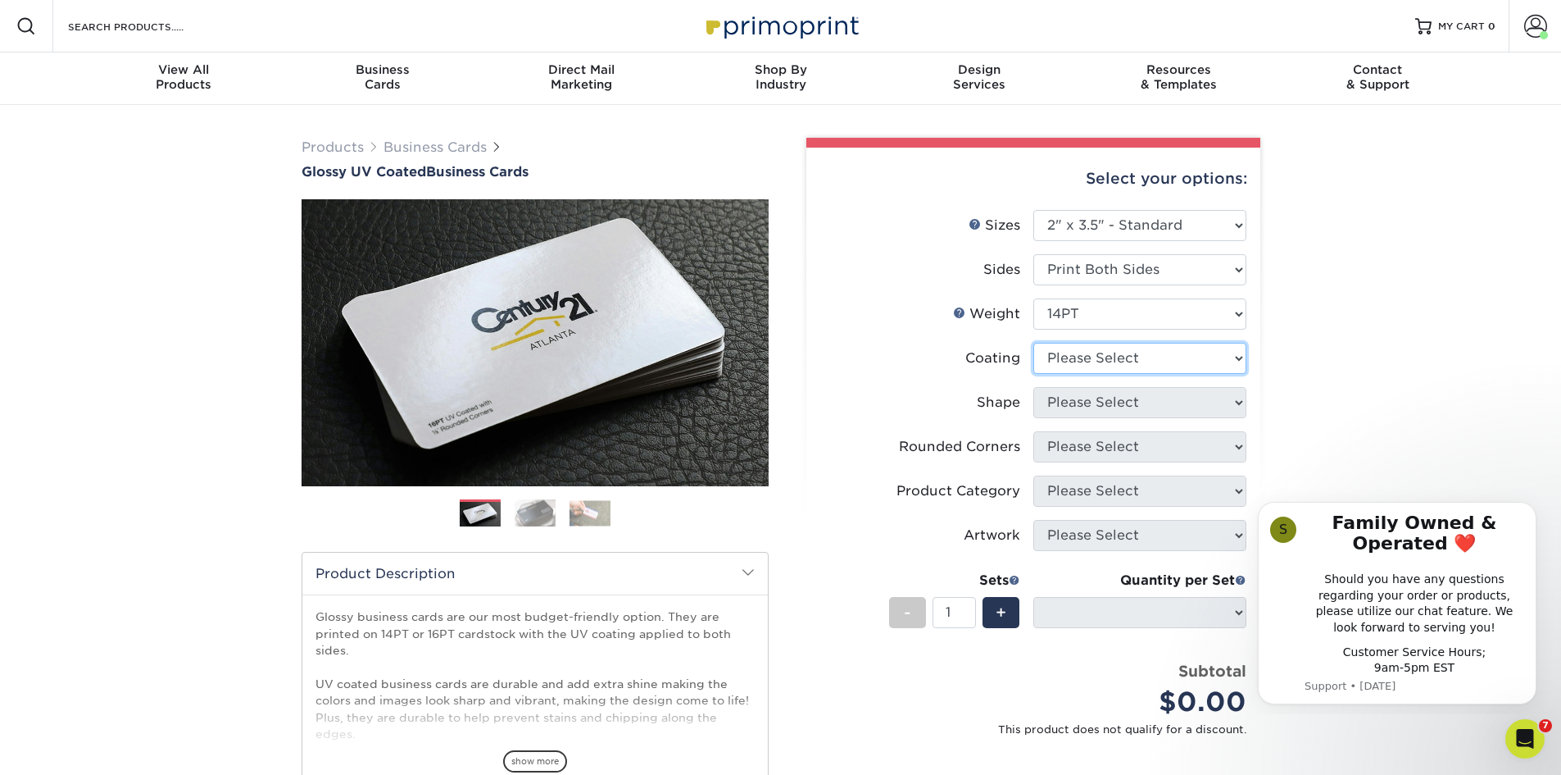
click at [1157, 351] on select at bounding box center [1140, 358] width 213 height 31
select select "ae367451-b2b8-45df-a344-0f05b6a12993"
click at [1034, 343] on select at bounding box center [1140, 358] width 213 height 31
select select
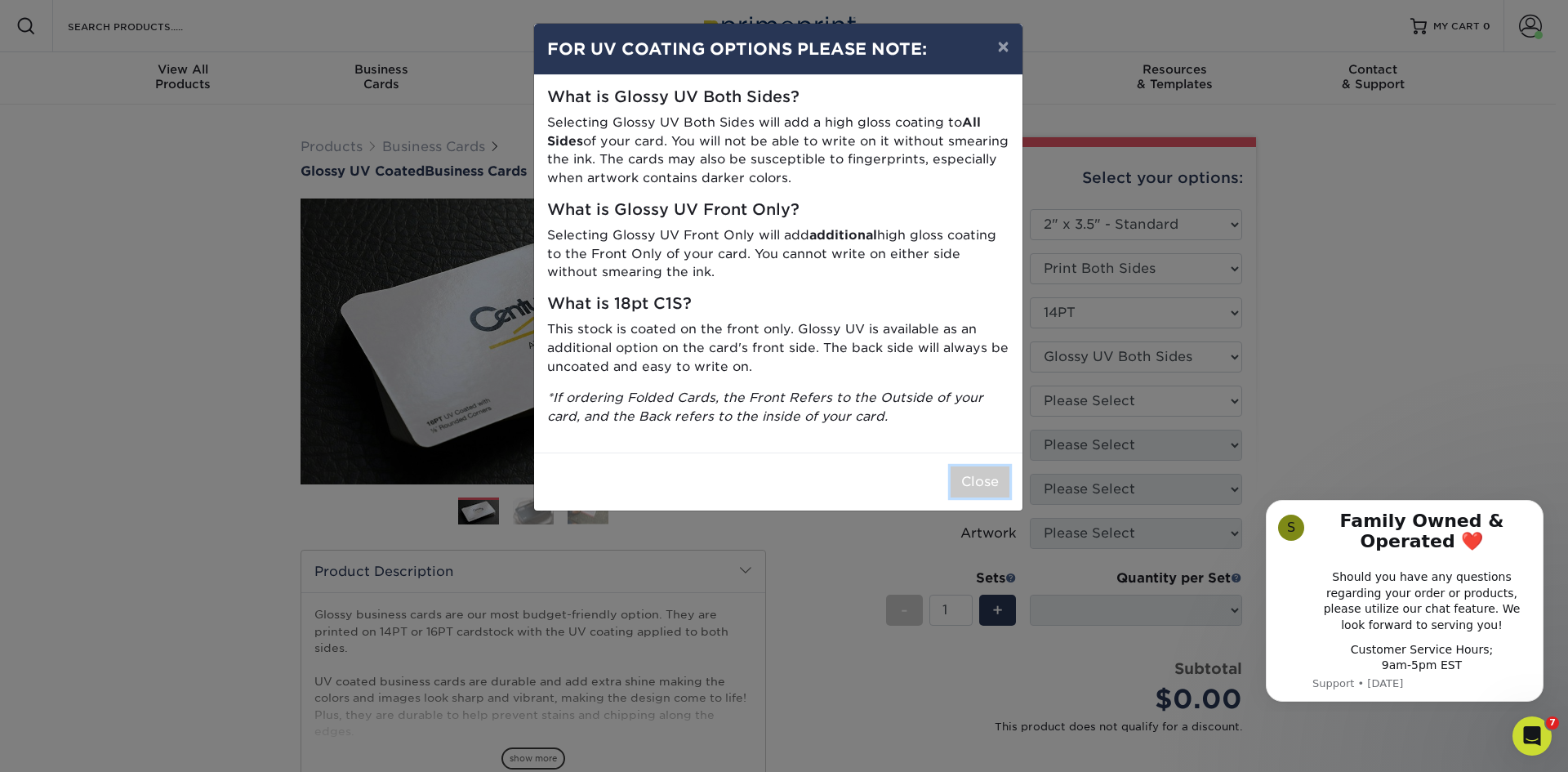
click at [984, 489] on button "Close" at bounding box center [979, 481] width 59 height 31
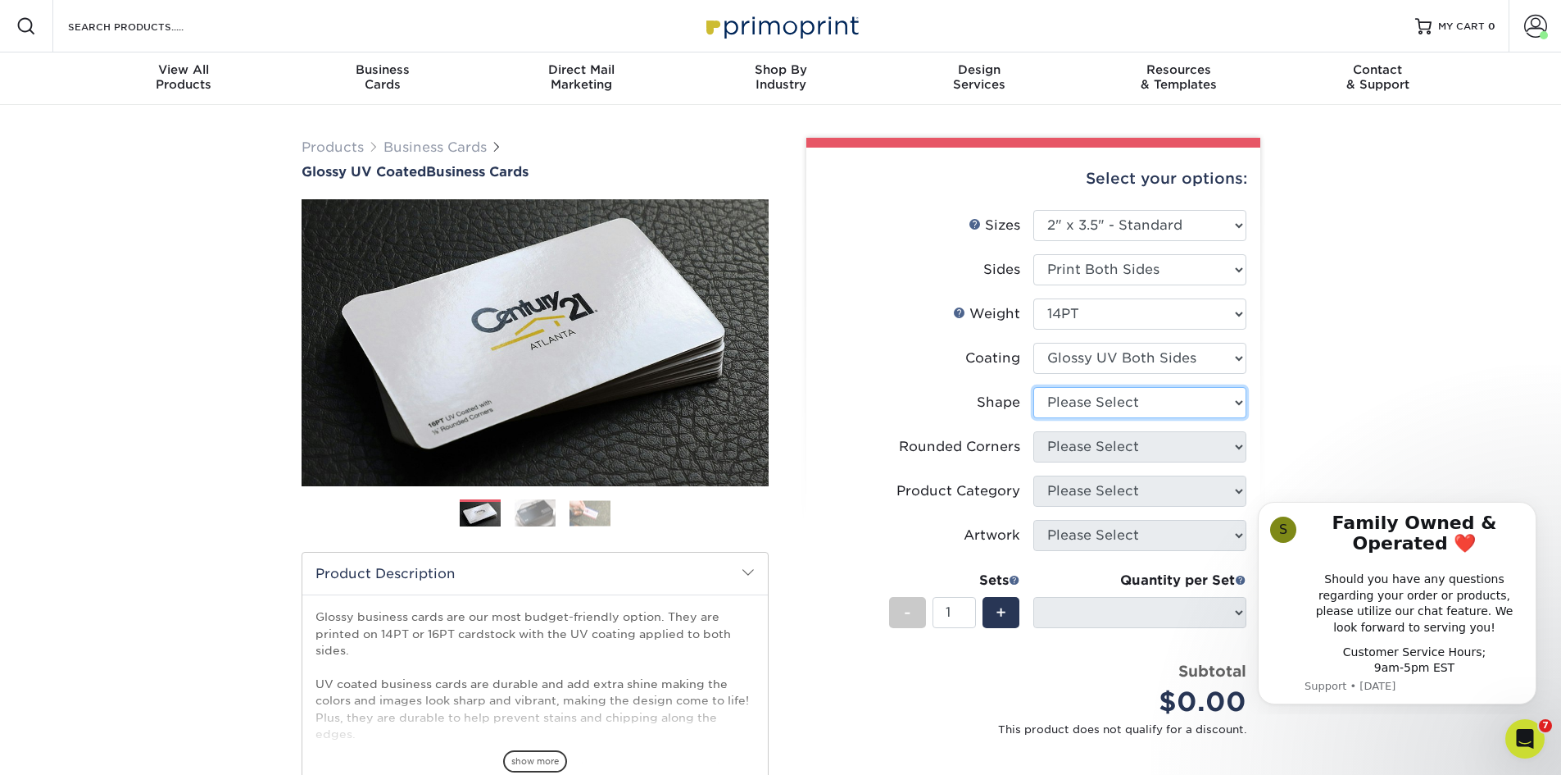
click at [1122, 403] on select "Please Select Standard" at bounding box center [1140, 402] width 213 height 31
select select "standard"
click at [1034, 387] on select "Please Select Standard" at bounding box center [1140, 402] width 213 height 31
select select
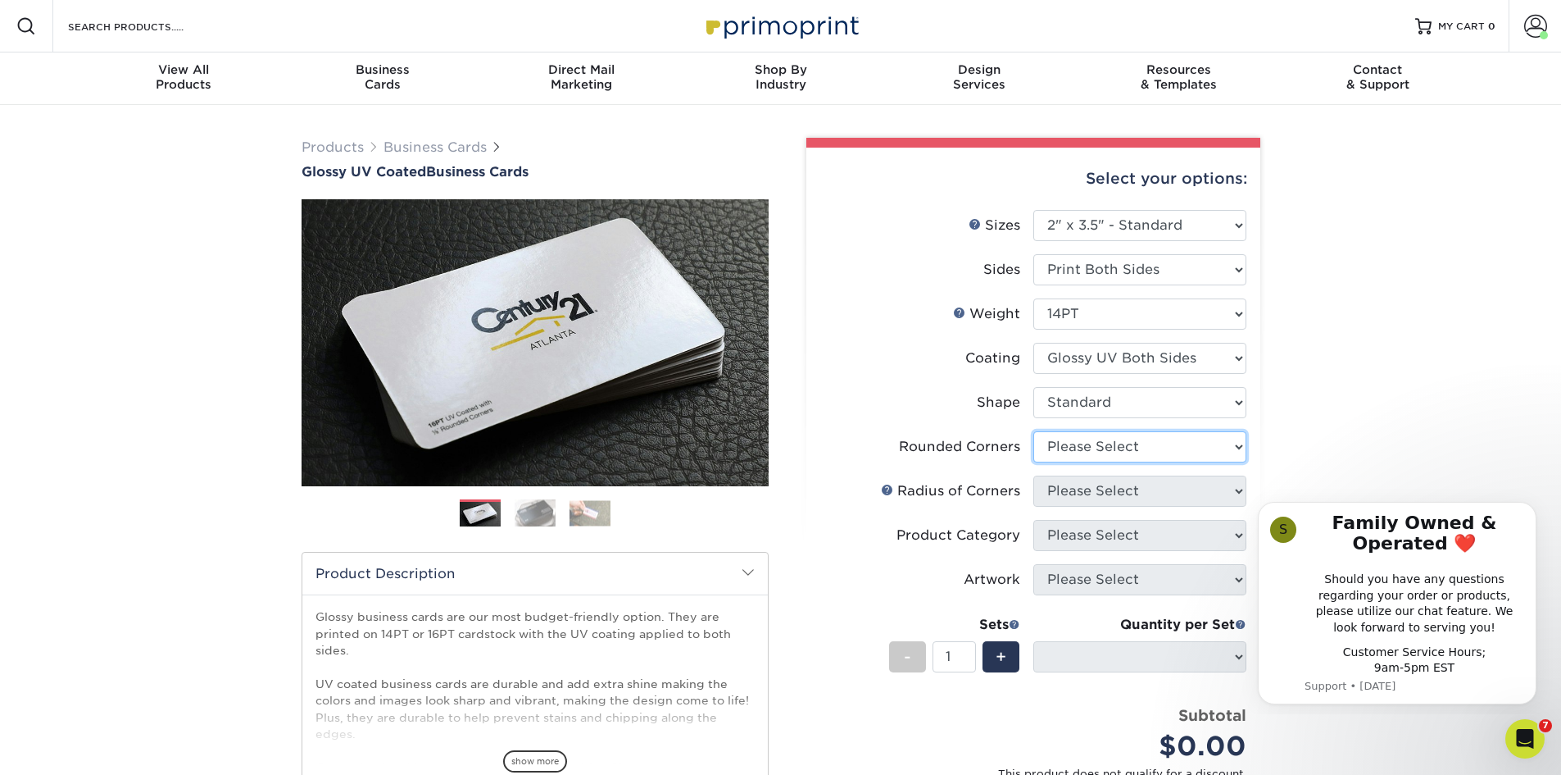
click at [1122, 447] on select "Please Select Yes - Round 2 Corners Yes - Round 4 Corners No" at bounding box center [1140, 446] width 213 height 31
select select "0"
click at [1034, 431] on select "Please Select Yes - Round 2 Corners Yes - Round 4 Corners No" at bounding box center [1140, 446] width 213 height 31
select select "-1"
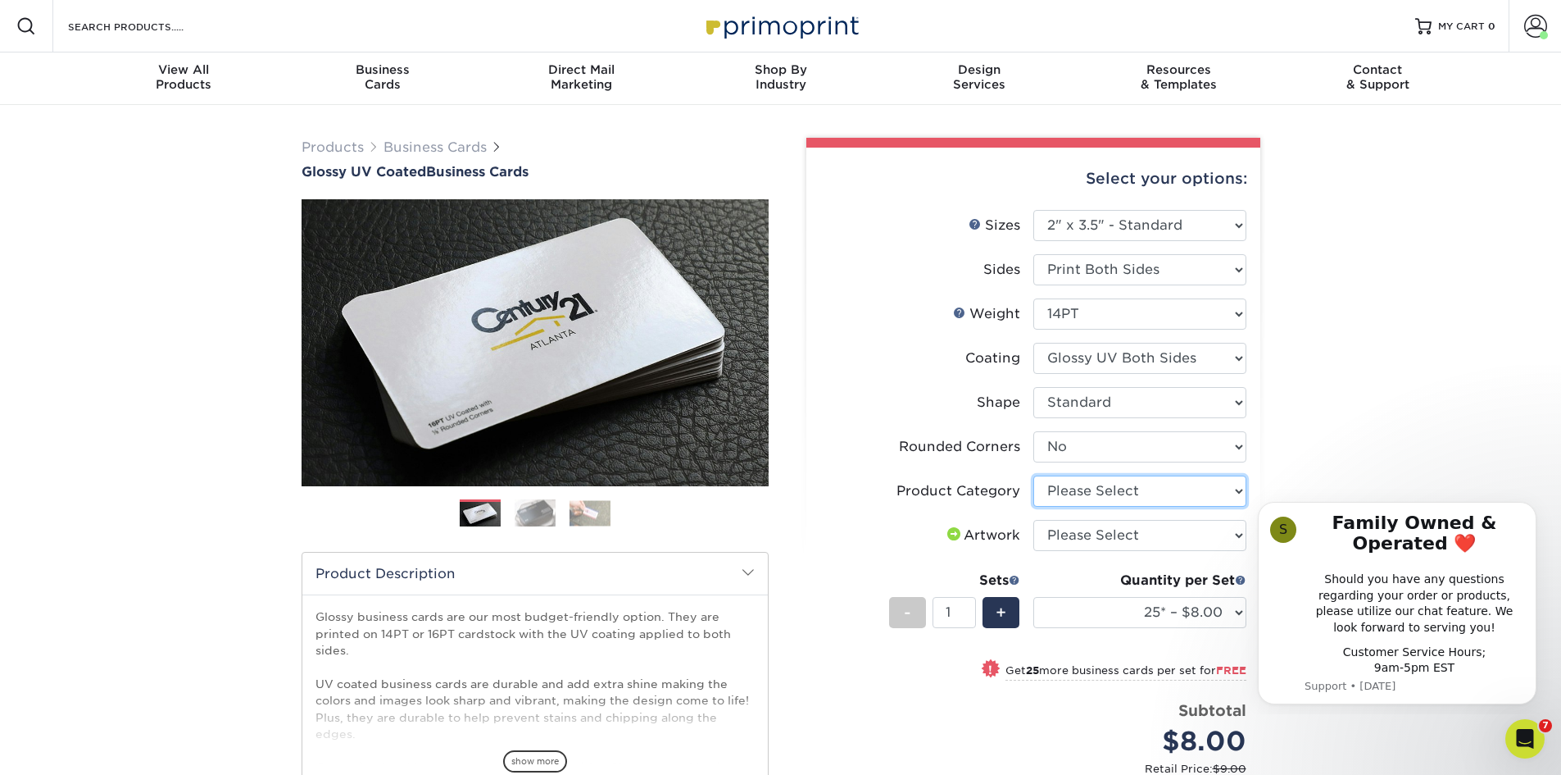
click at [1124, 490] on select "Please Select Business Cards" at bounding box center [1140, 490] width 213 height 31
select select "3b5148f1-0588-4f88-a218-97bcfdce65c1"
click at [1034, 475] on select "Please Select Business Cards" at bounding box center [1140, 490] width 213 height 31
click at [1124, 538] on select "Please Select I will upload files I need a design - $100" at bounding box center [1140, 535] width 213 height 31
select select "upload"
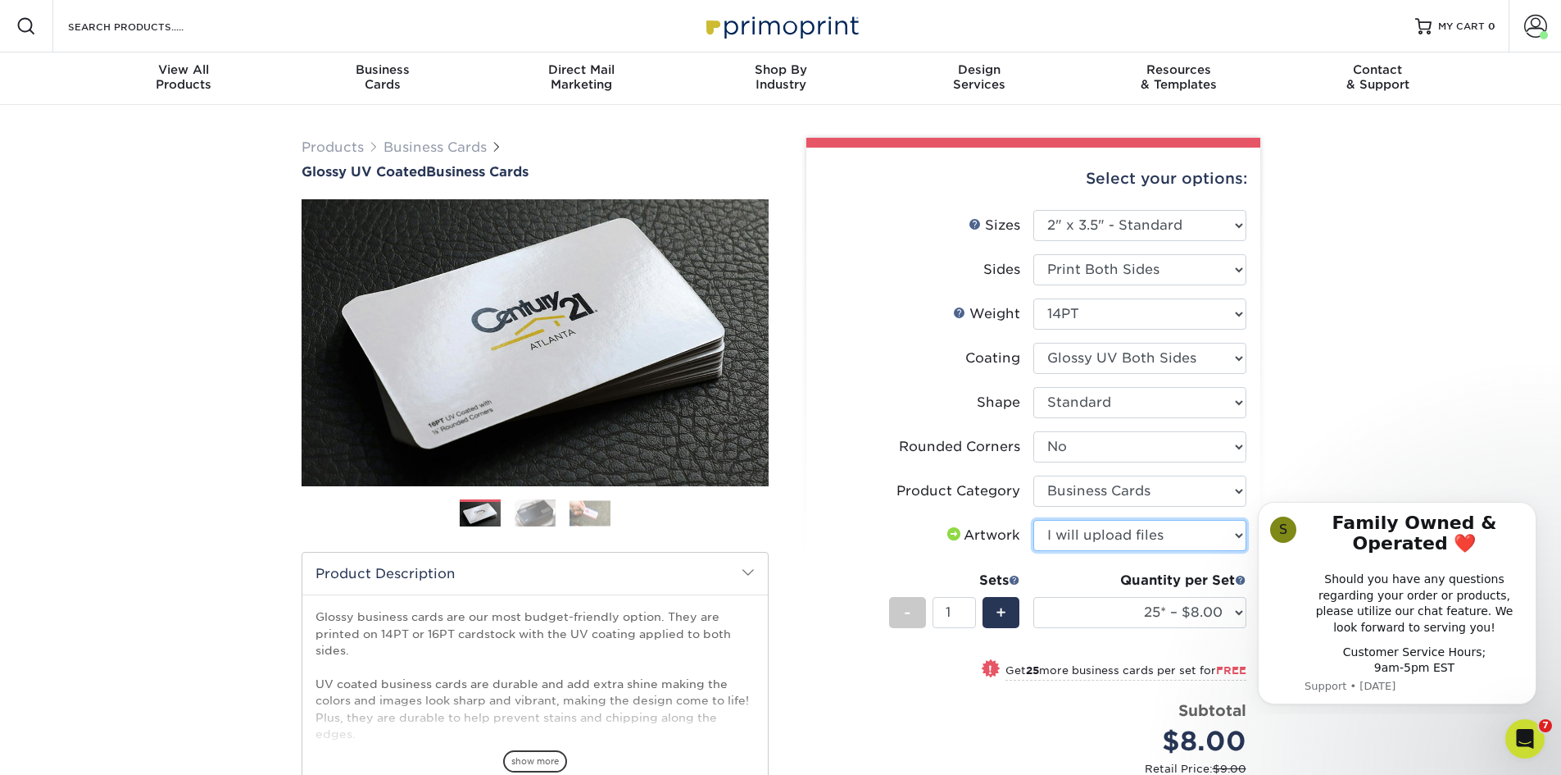
click at [1034, 520] on select "Please Select I will upload files I need a design - $100" at bounding box center [1140, 535] width 213 height 31
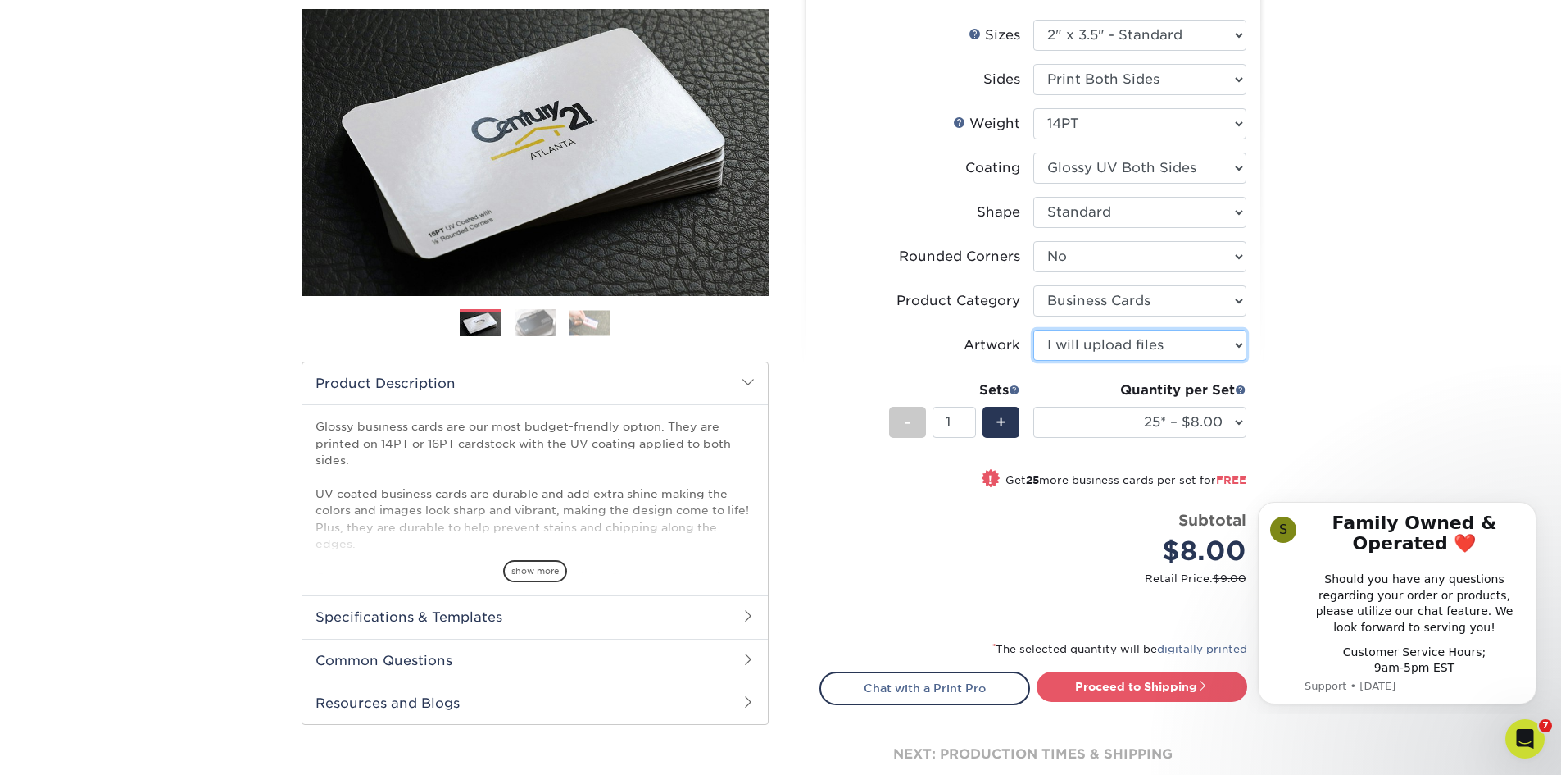
scroll to position [246, 0]
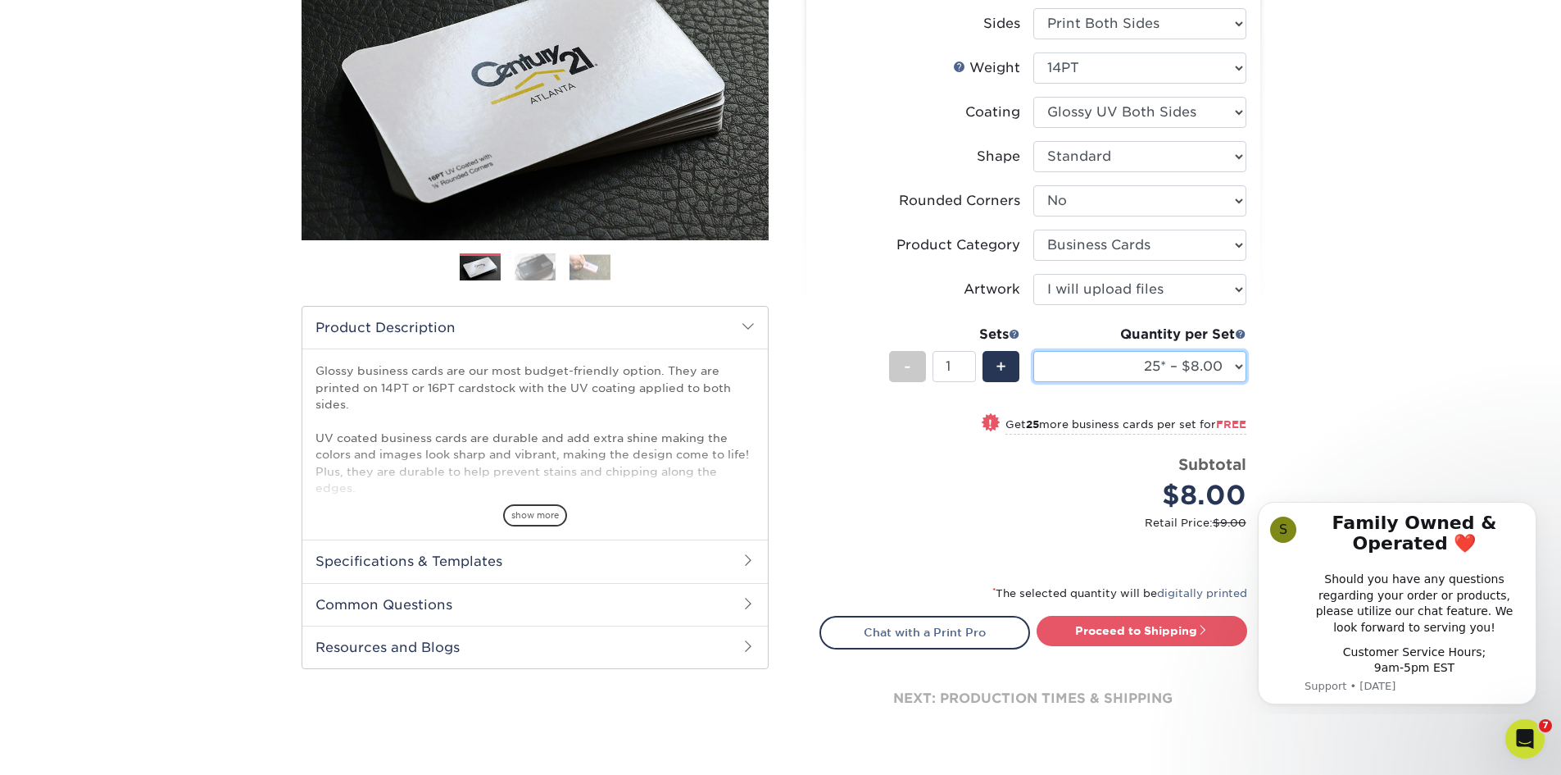
click at [1138, 358] on select "25* – $8.00 50* – $8.00 100* – $8.00 250* – $15.00 500 – $30.00 1000 – $37.00 2…" at bounding box center [1140, 366] width 213 height 31
select select "1000 – $37.00"
click at [1034, 351] on select "25* – $8.00 50* – $8.00 100* – $8.00 250* – $15.00 500 – $30.00 1000 – $37.00 2…" at bounding box center [1140, 366] width 213 height 31
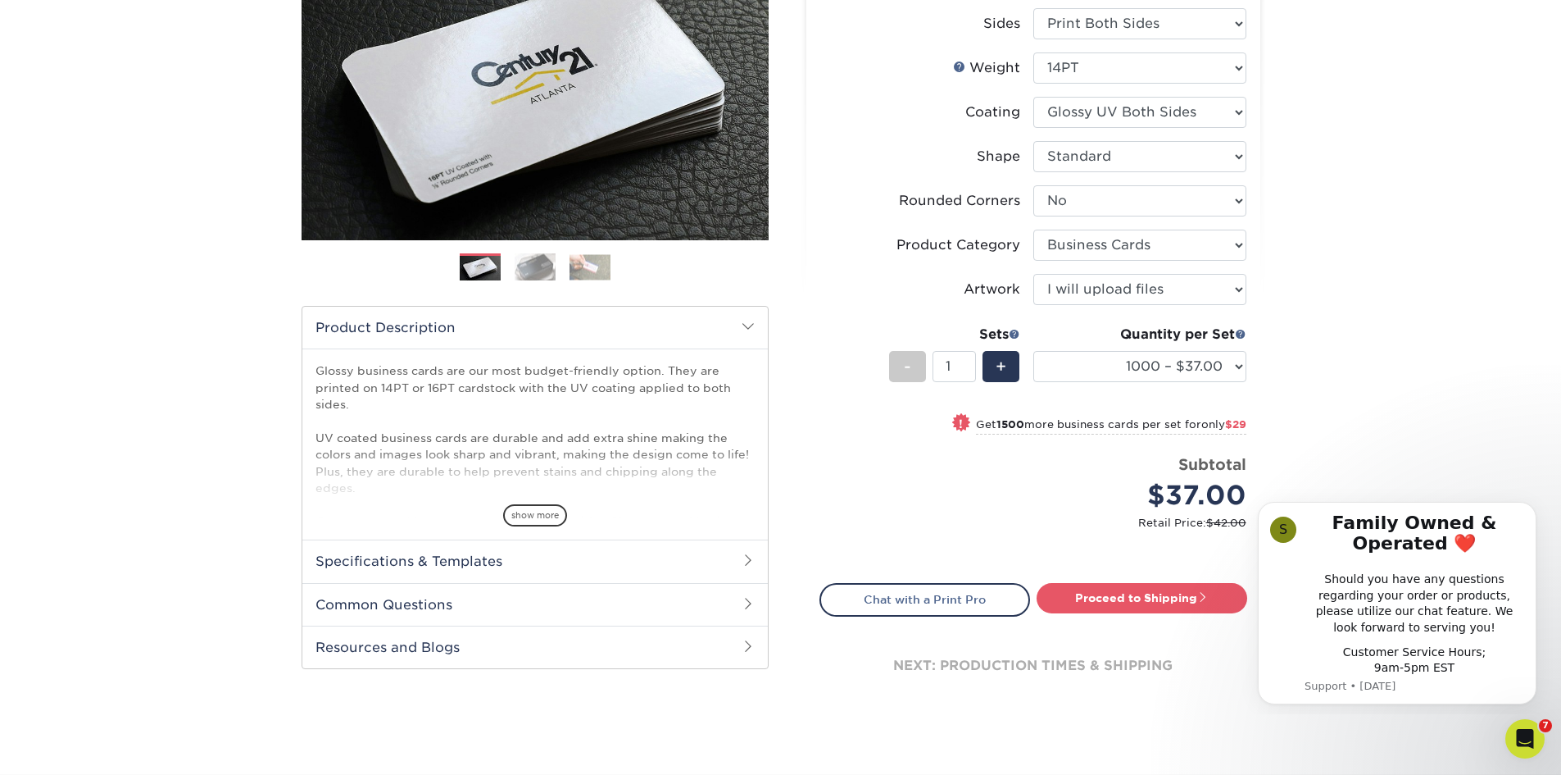
click at [1112, 493] on div "$37.00" at bounding box center [1146, 494] width 201 height 39
click at [1149, 600] on link "Proceed to Shipping" at bounding box center [1142, 598] width 211 height 30
type input "Set 1"
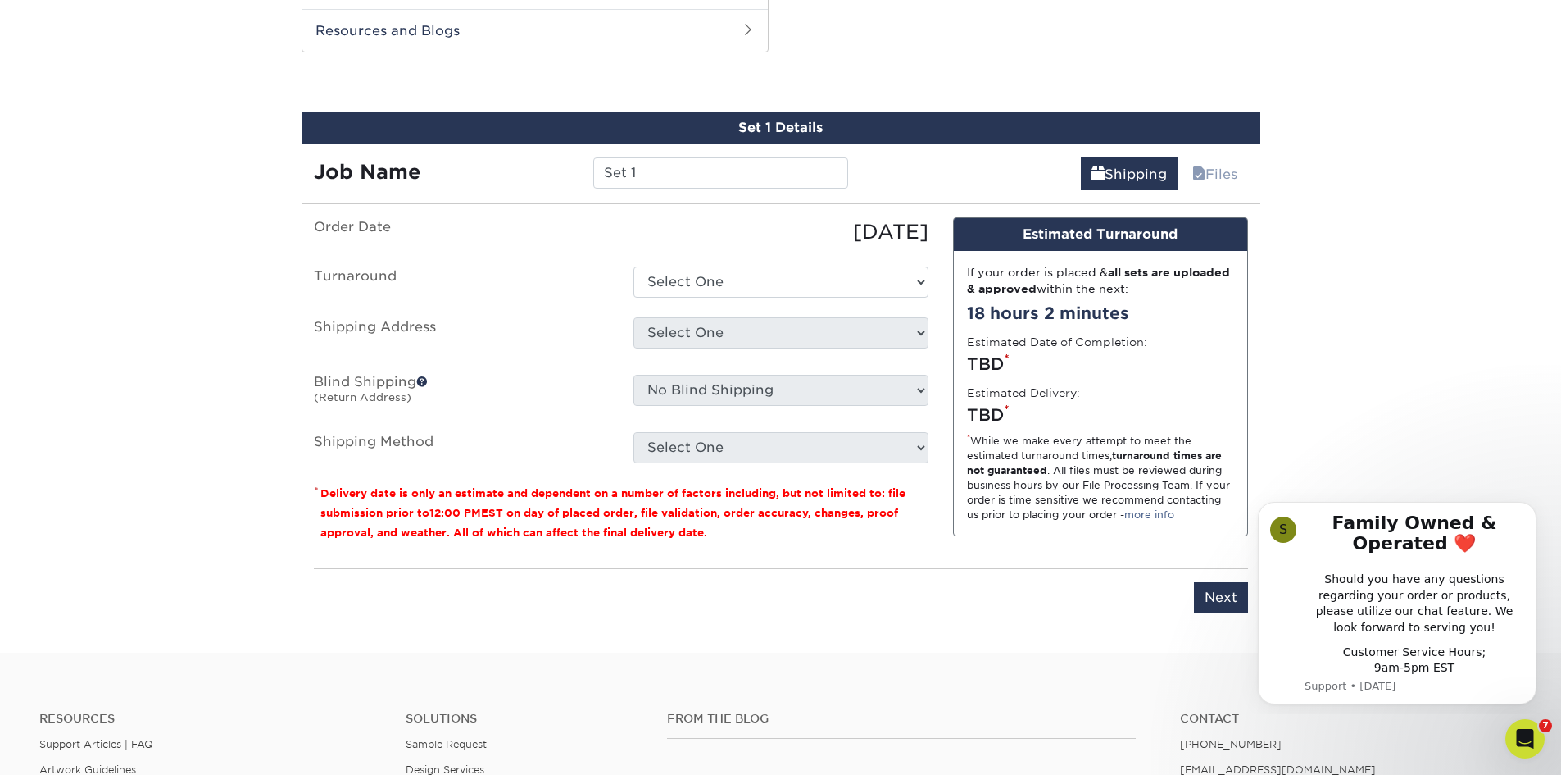
scroll to position [874, 0]
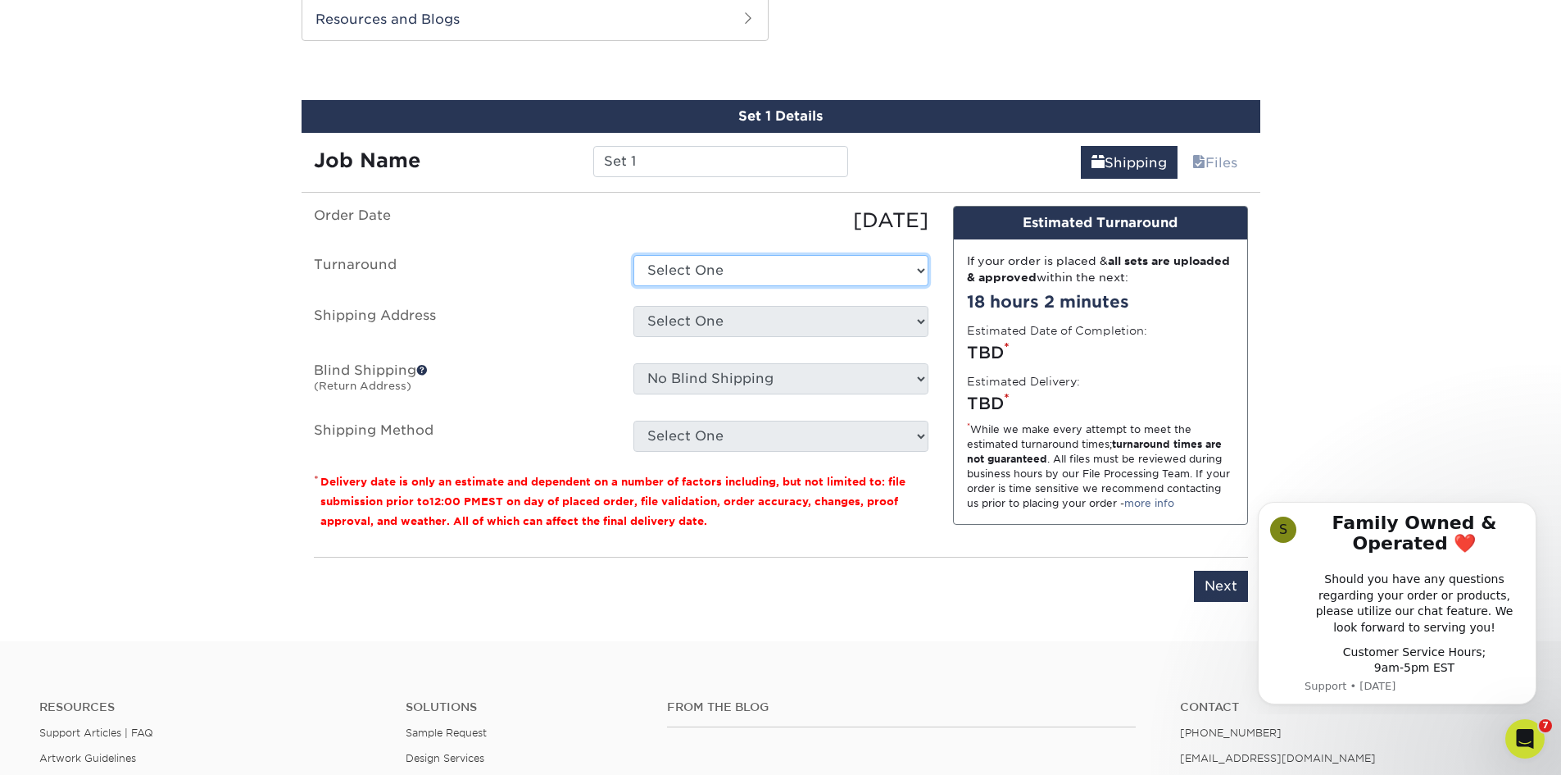
click at [702, 270] on select "Select One 2-4 Business Days 2 Day Next Business Day" at bounding box center [781, 270] width 295 height 31
select select "c88c4aa1-b56a-4bac-a860-b8f97e74e20c"
click at [634, 255] on select "Select One 2-4 Business Days 2 Day Next Business Day" at bounding box center [781, 270] width 295 height 31
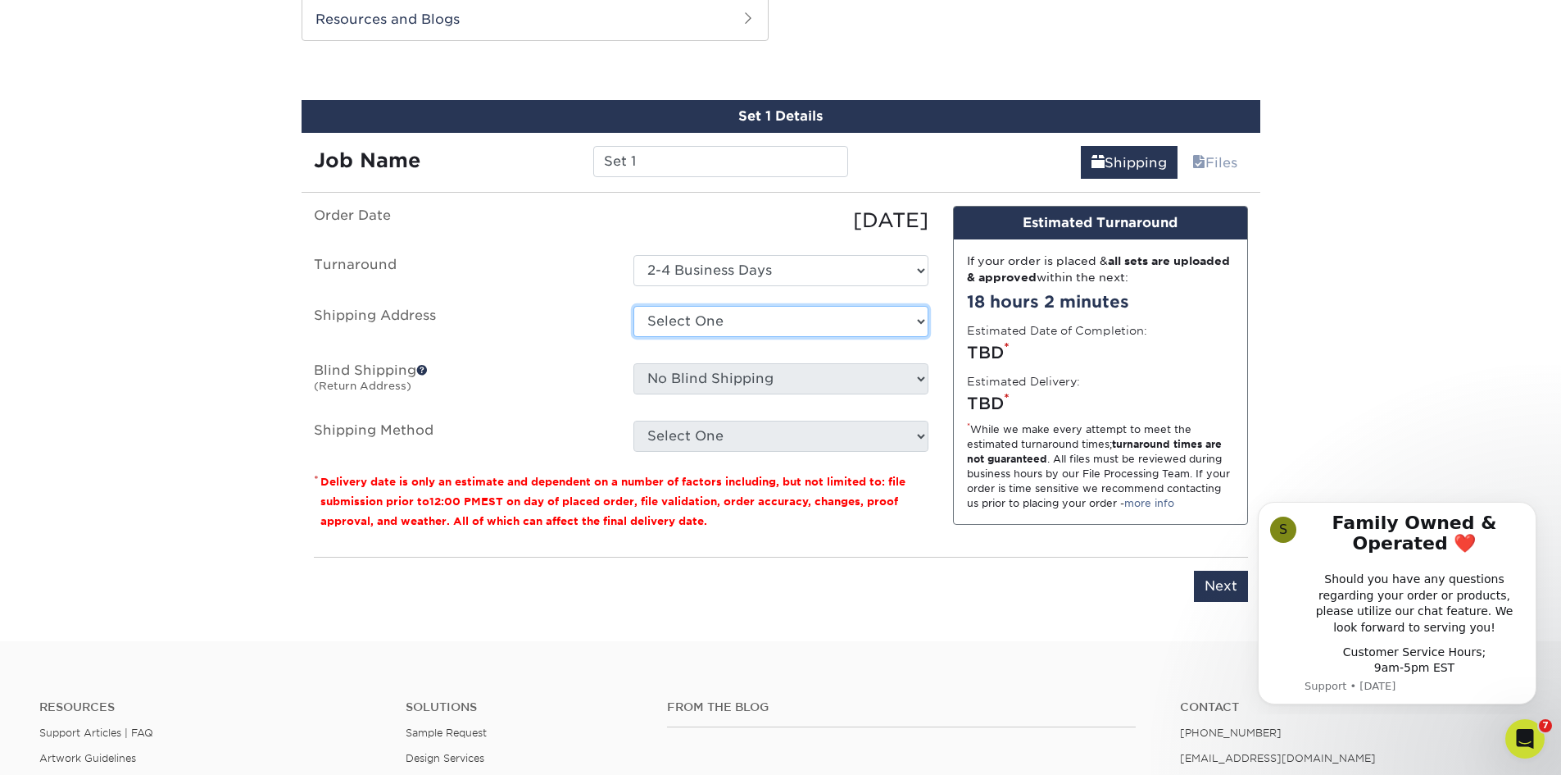
click at [733, 318] on select "Select One Office Ruben's Spray Insulation + Add New Address" at bounding box center [781, 321] width 295 height 31
select select "181050"
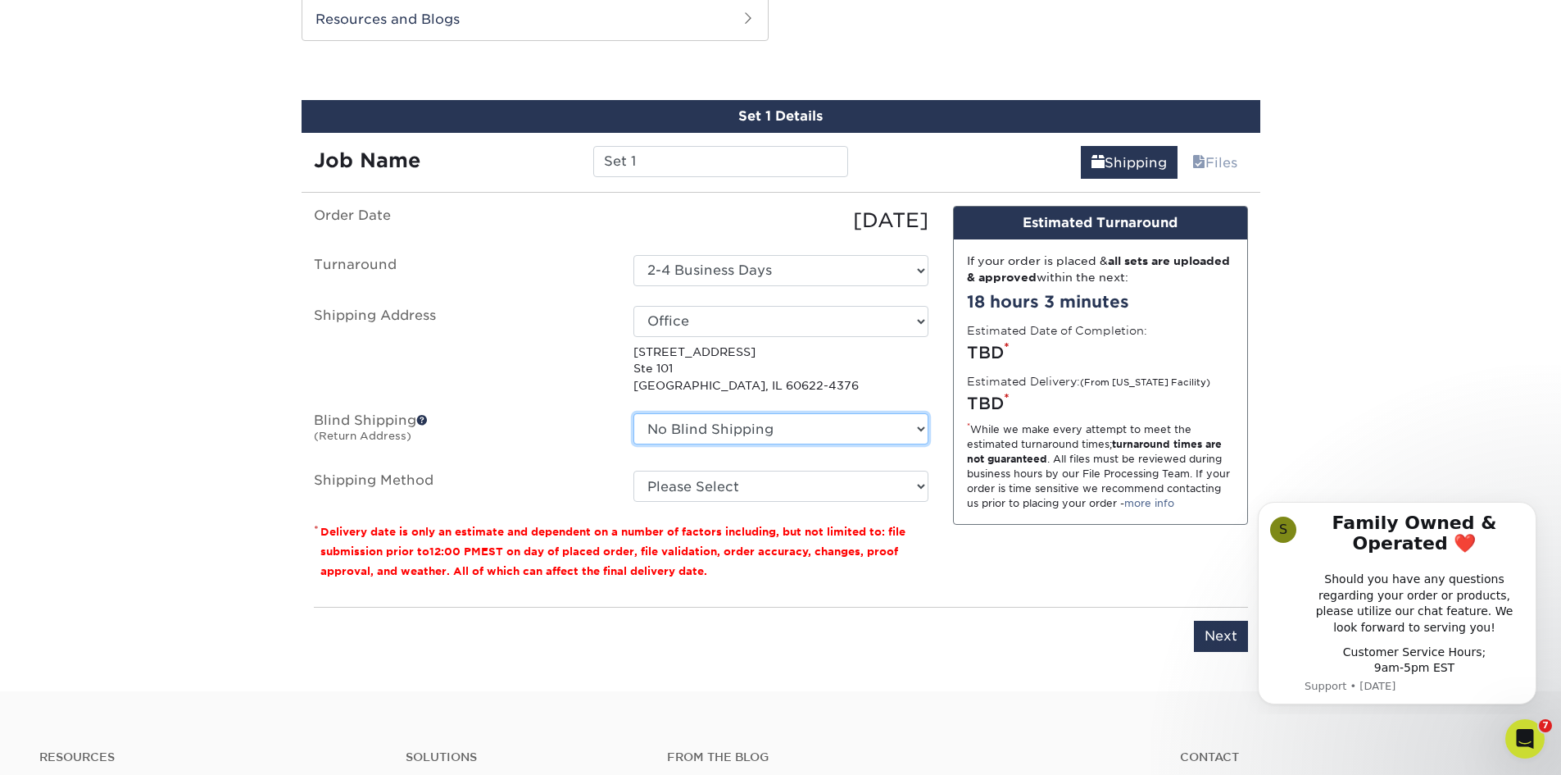
click at [890, 428] on select "No Blind Shipping Office Ruben's Spray Insulation + Add New Address" at bounding box center [781, 428] width 295 height 31
select select "181050"
click at [634, 413] on select "No Blind Shipping Office Ruben's Spray Insulation + Add New Address" at bounding box center [781, 428] width 295 height 31
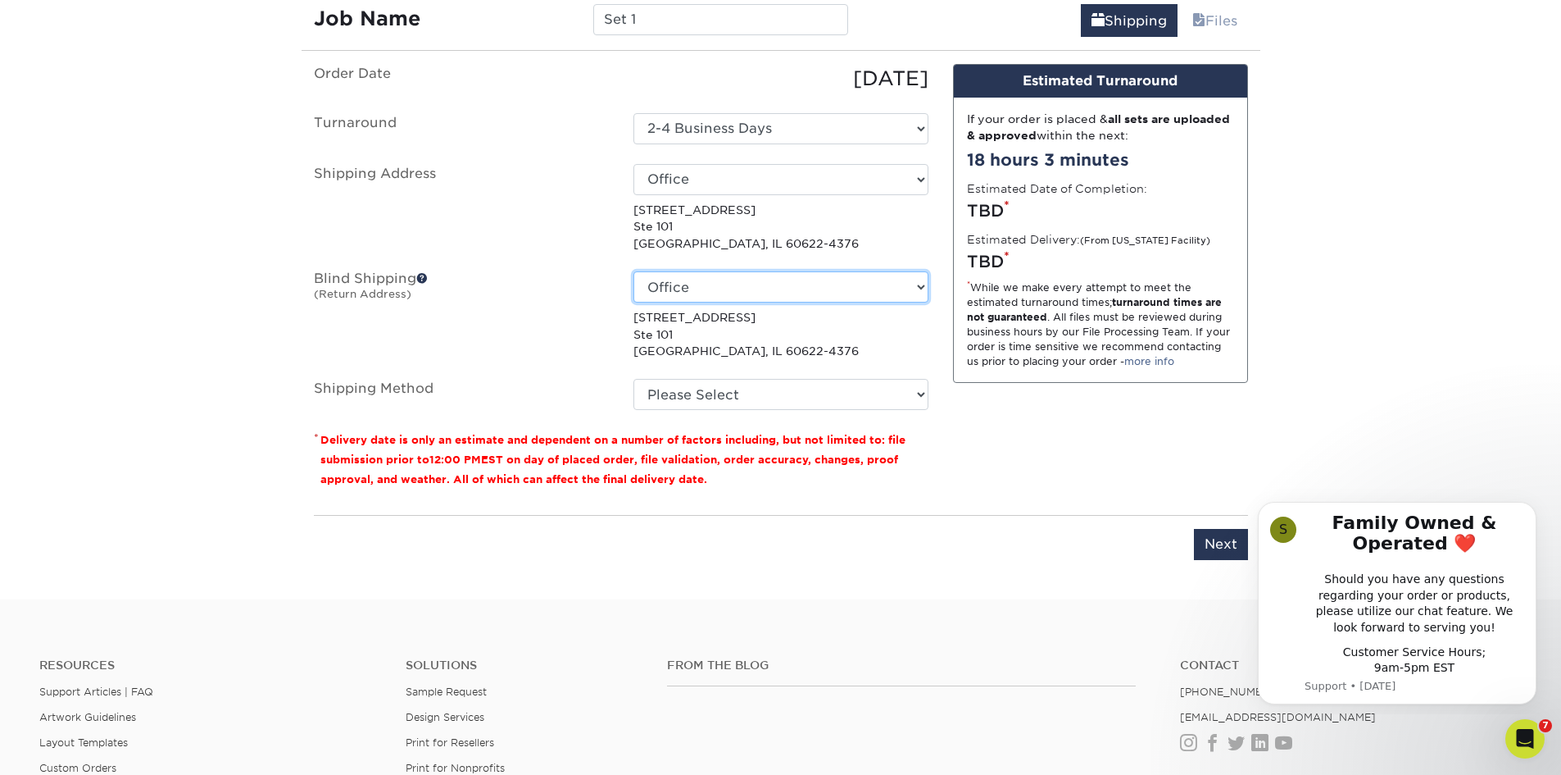
scroll to position [1038, 0]
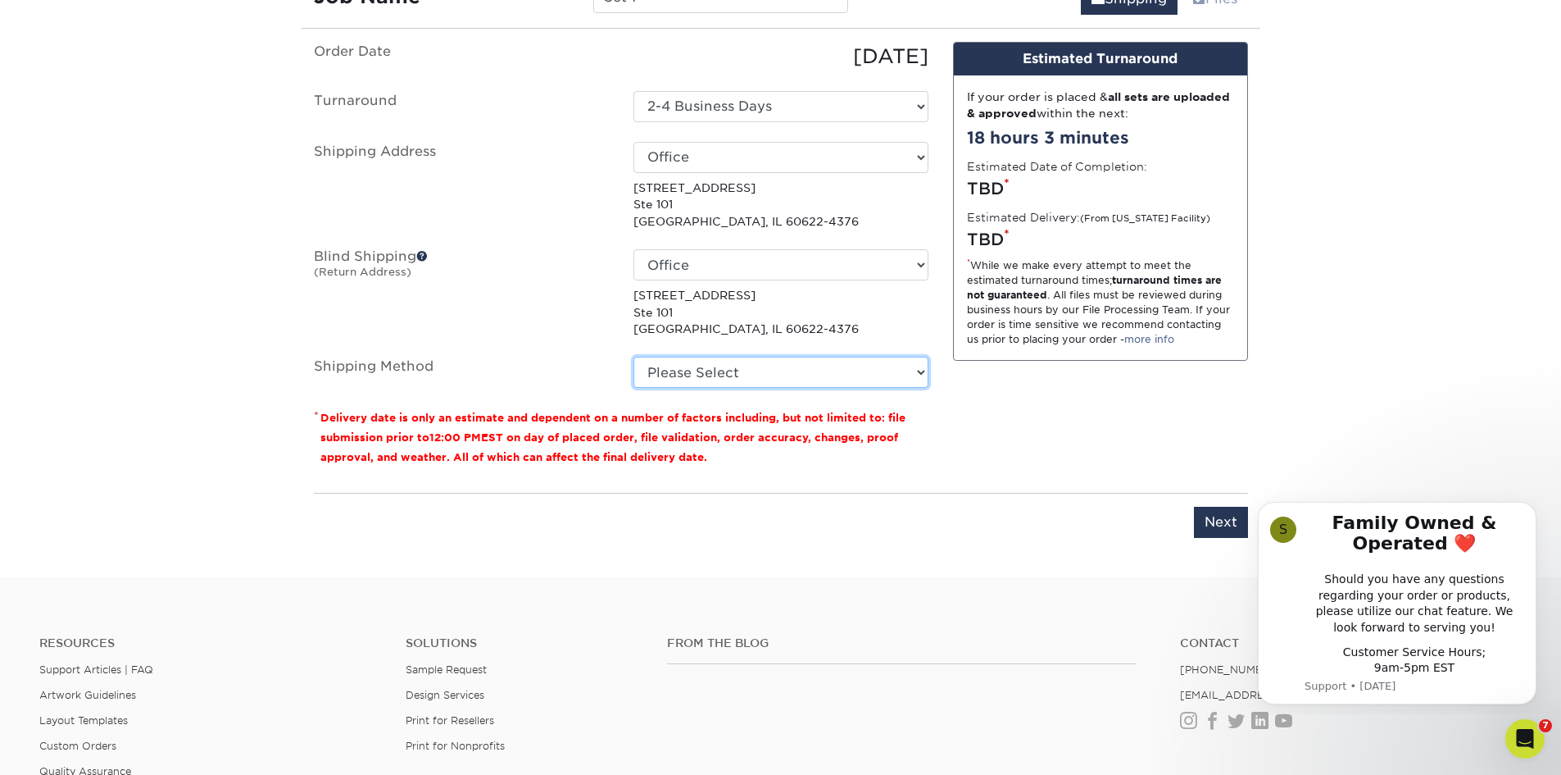
click at [833, 375] on select "Please Select Ground Shipping (+$8.96) 3 Day Shipping Service (+$15.34) 2 Day A…" at bounding box center [781, 372] width 295 height 31
select select "03"
click at [634, 357] on select "Please Select Ground Shipping (+$8.96) 3 Day Shipping Service (+$15.34) 2 Day A…" at bounding box center [781, 372] width 295 height 31
click at [1226, 523] on input "Next" at bounding box center [1221, 522] width 54 height 31
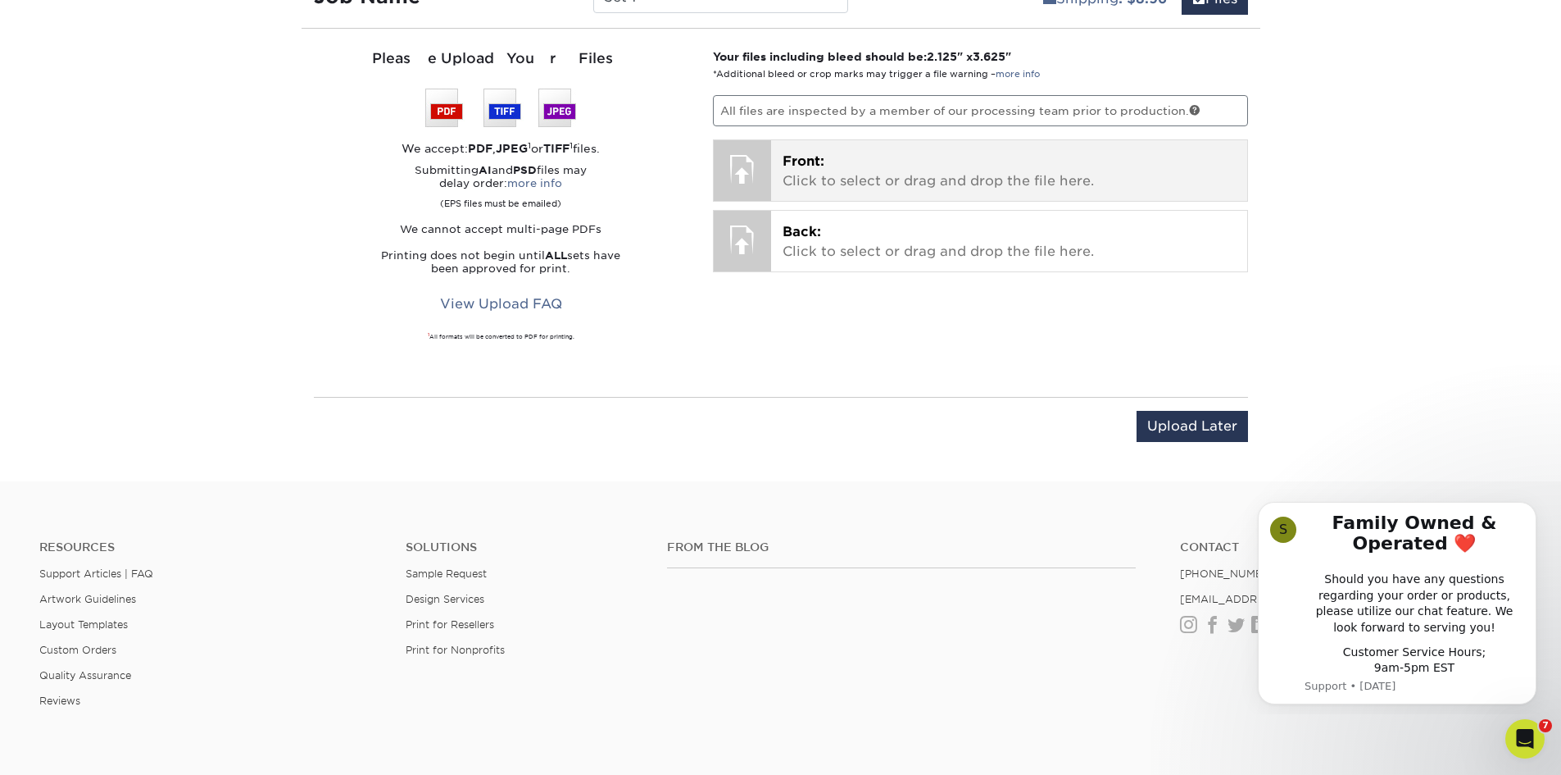
click at [805, 157] on span "Front:" at bounding box center [804, 161] width 42 height 16
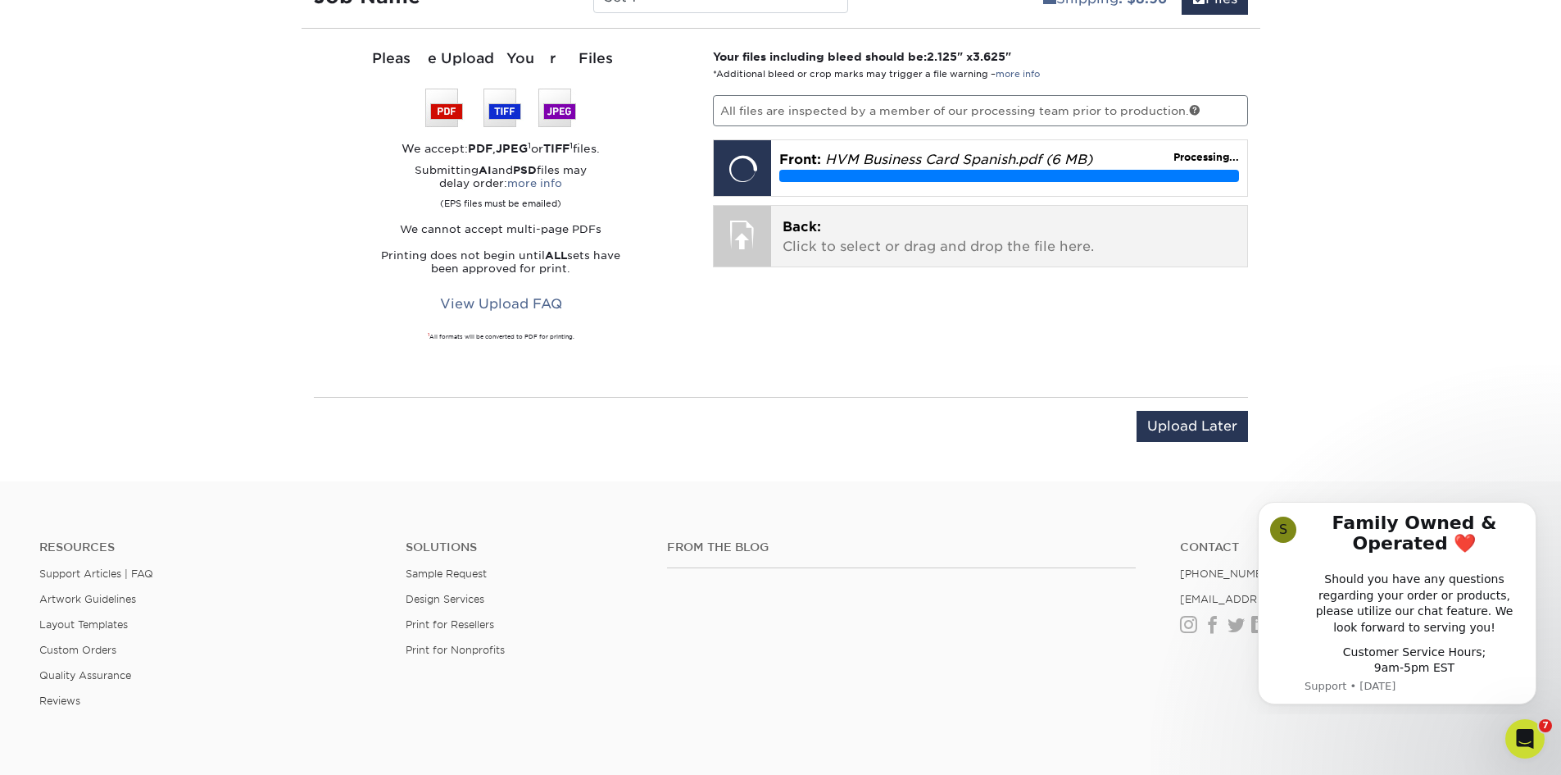
click at [806, 234] on span "Back:" at bounding box center [802, 227] width 39 height 16
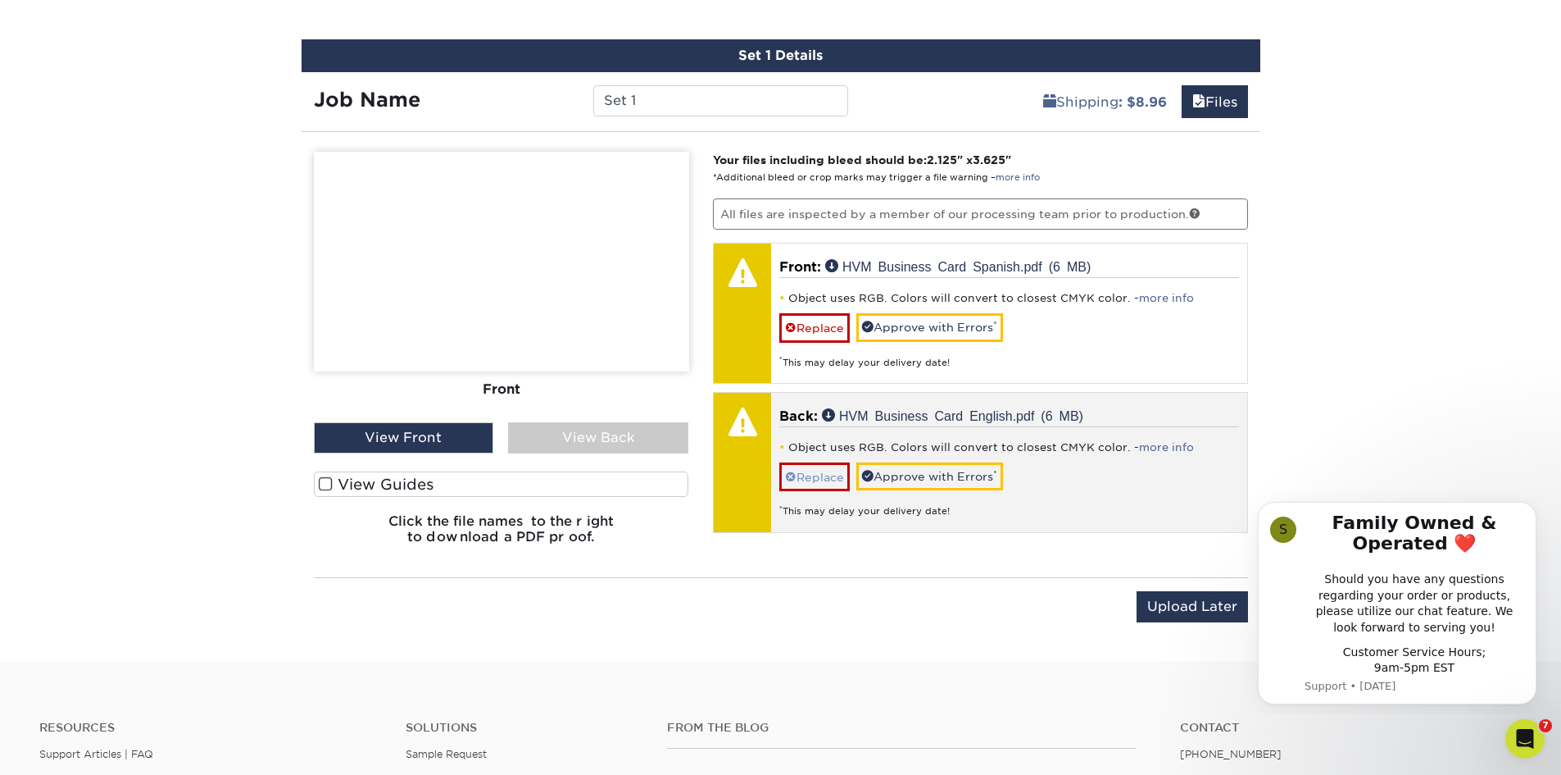
scroll to position [956, 0]
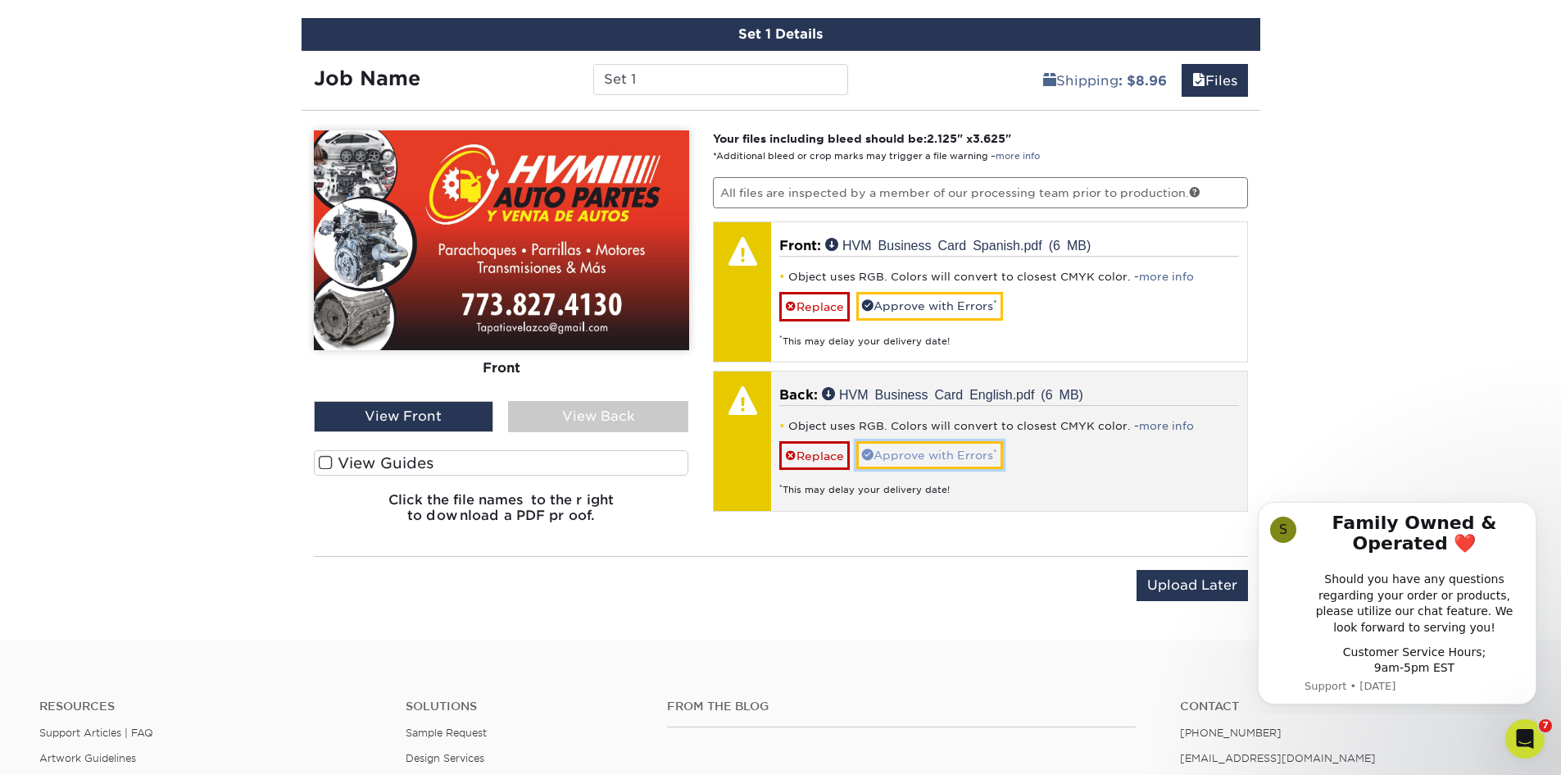
click at [921, 452] on link "Approve with Errors *" at bounding box center [929, 455] width 147 height 28
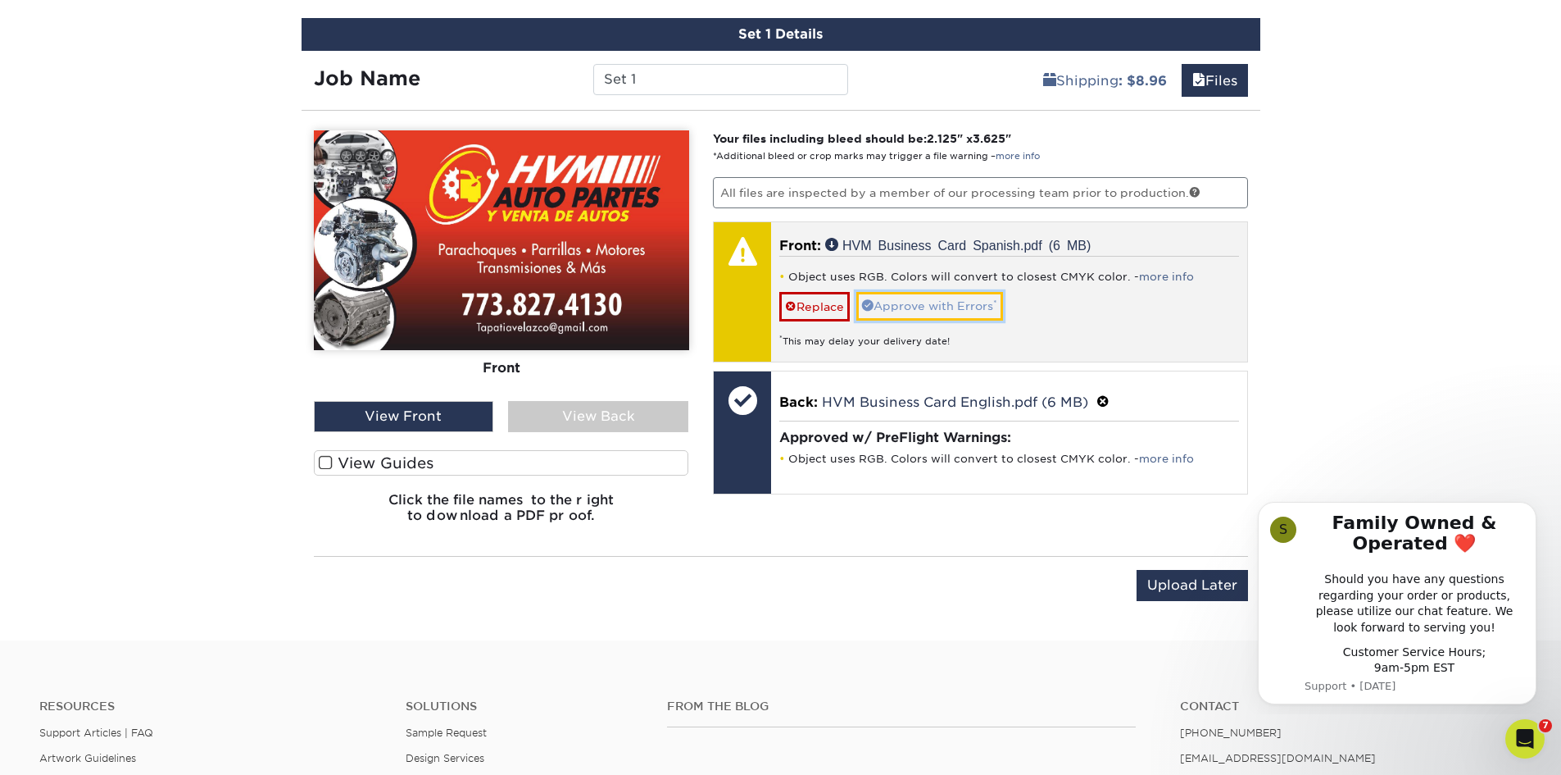
click at [968, 303] on link "Approve with Errors *" at bounding box center [929, 306] width 147 height 28
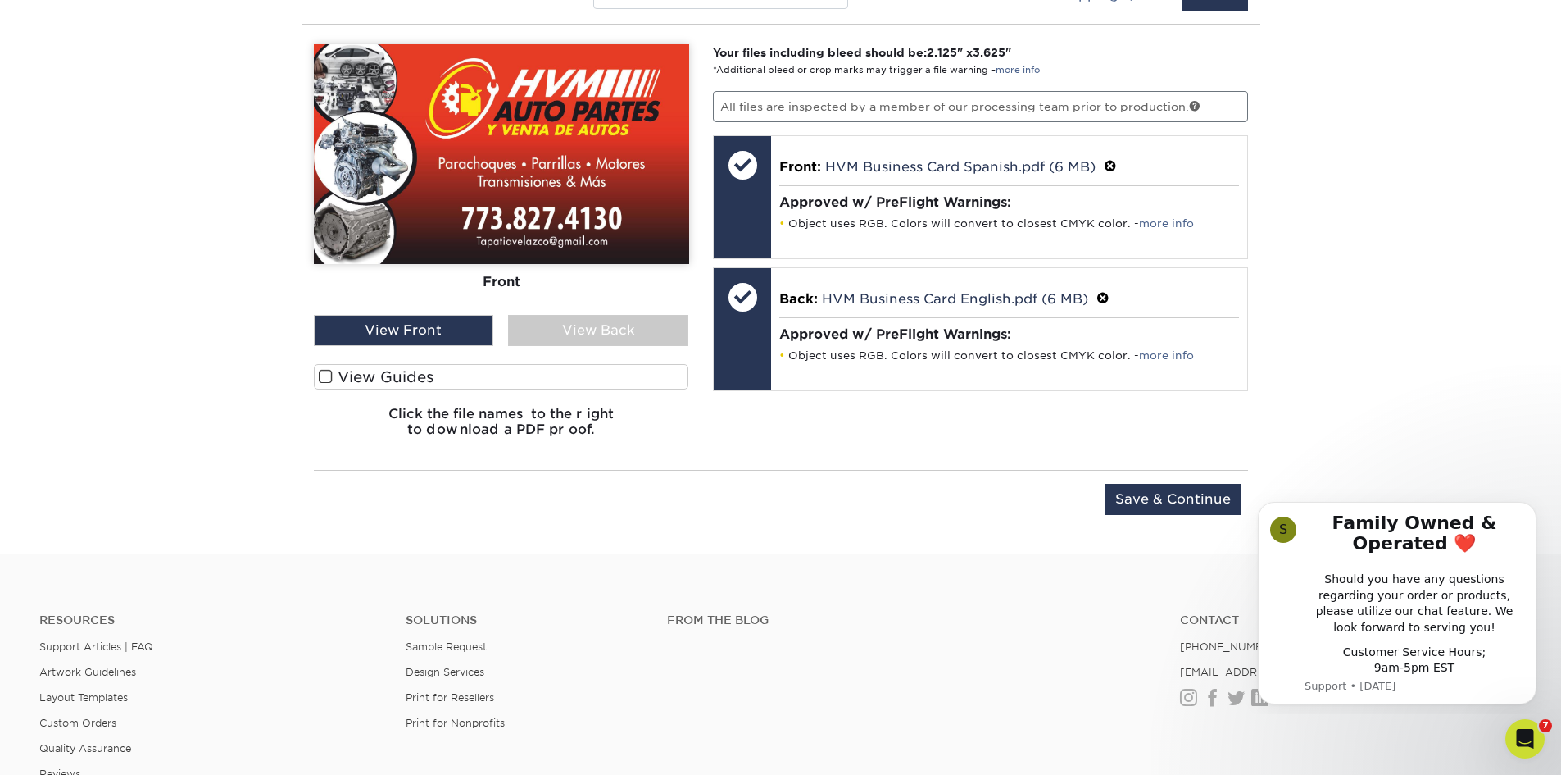
scroll to position [1038, 0]
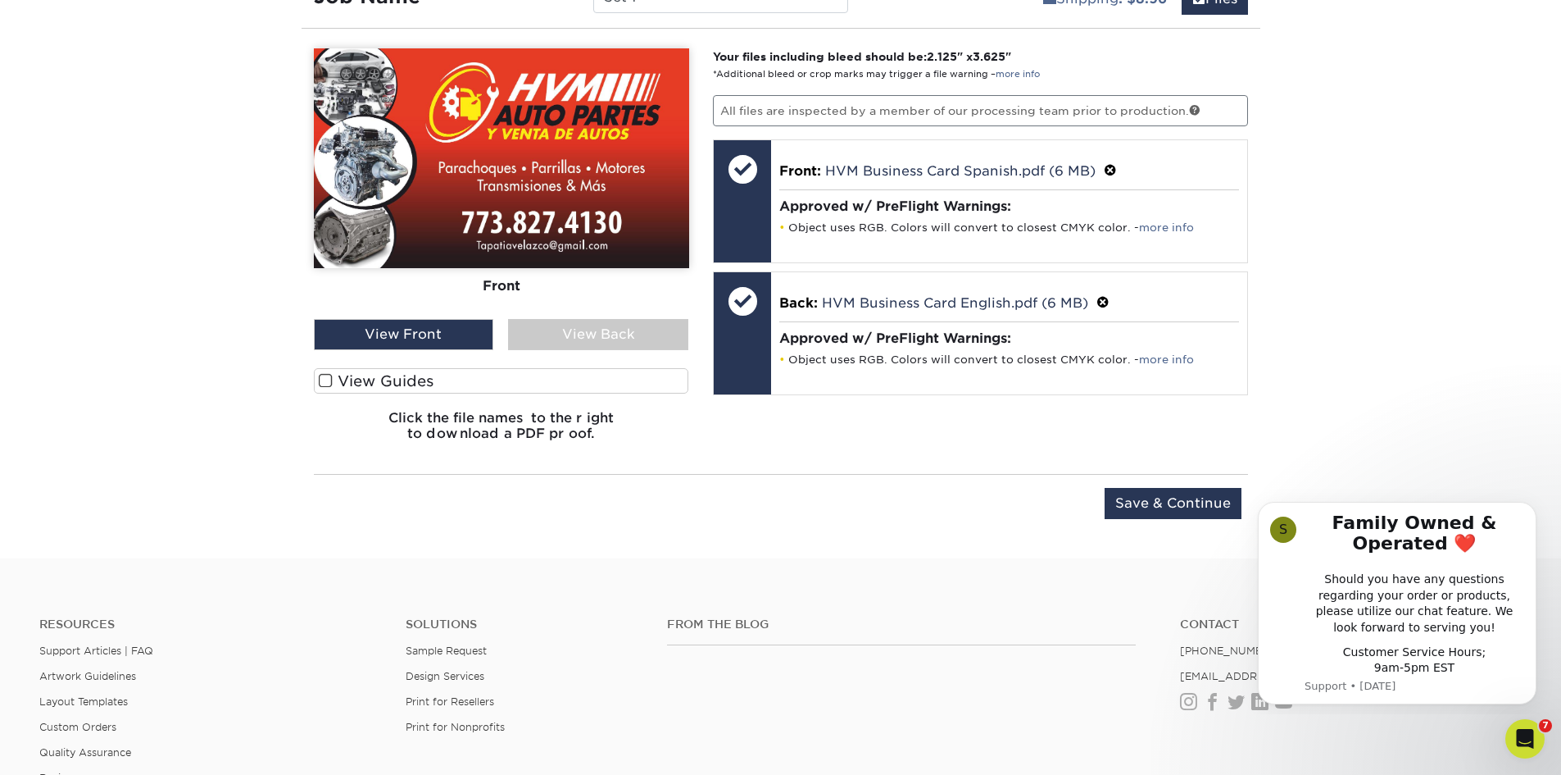
click at [329, 377] on span at bounding box center [326, 381] width 14 height 16
click at [0, 0] on input "View Guides" at bounding box center [0, 0] width 0 height 0
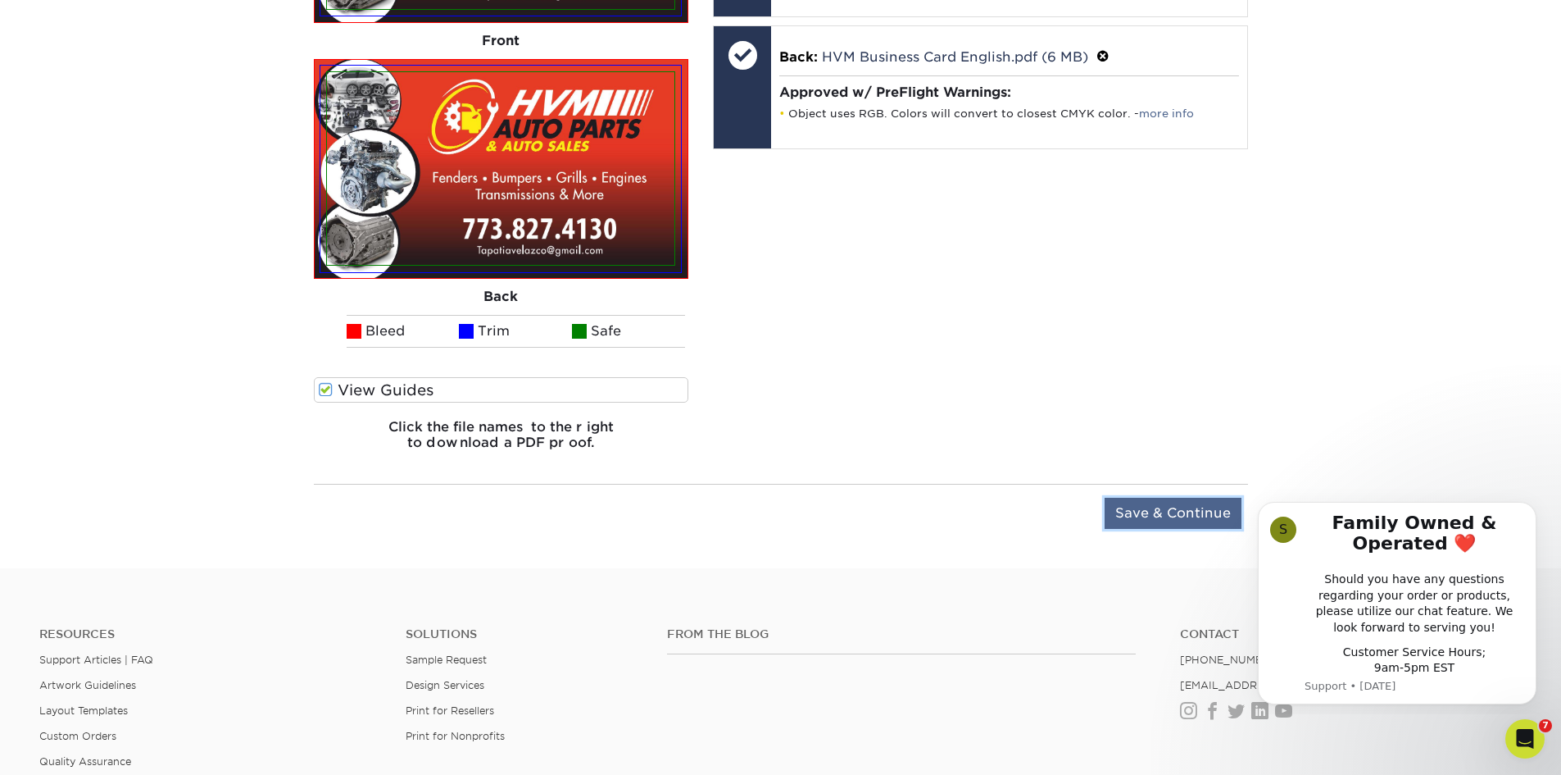
click at [1192, 516] on input "Save & Continue" at bounding box center [1173, 512] width 137 height 31
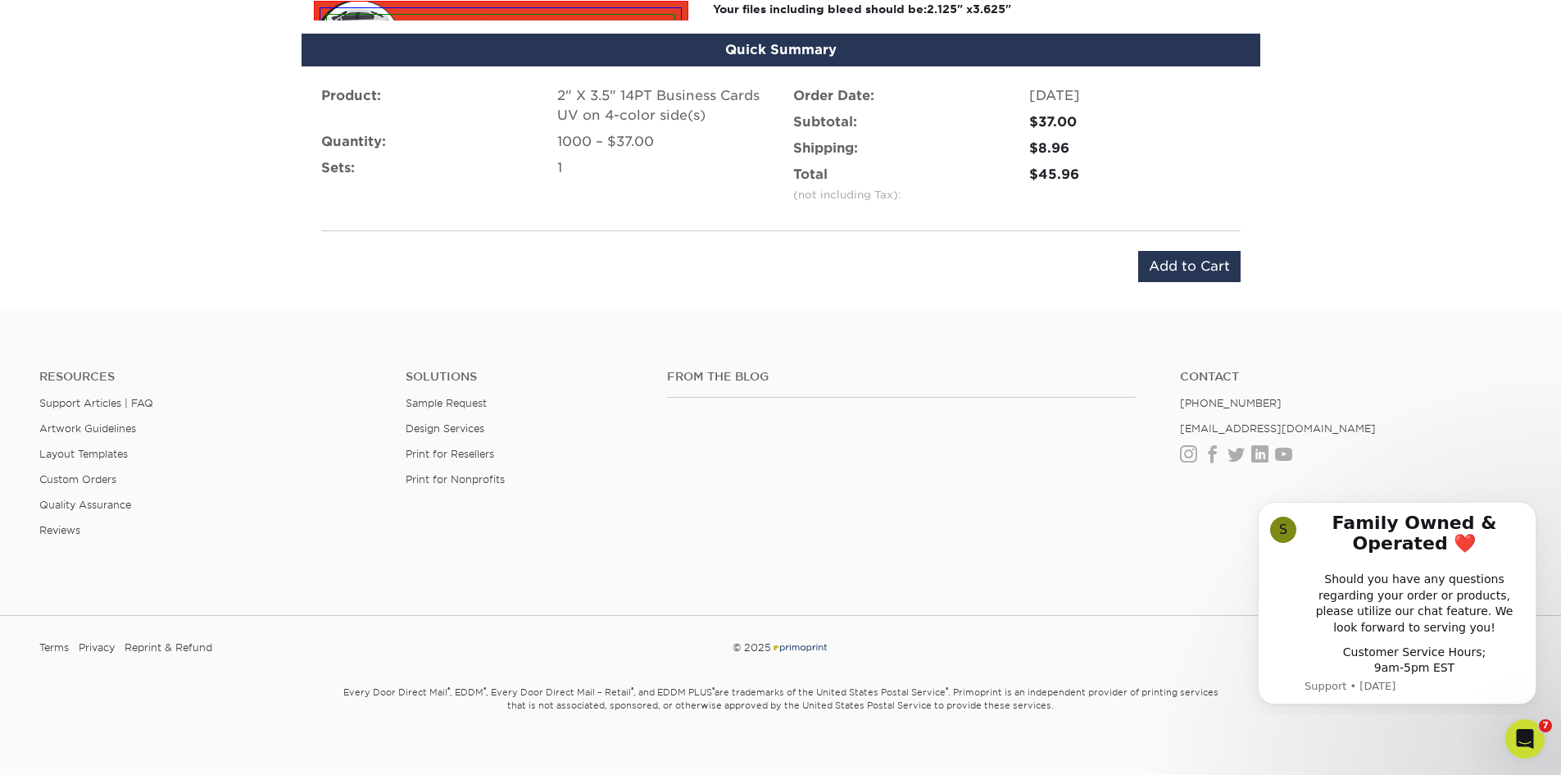
scroll to position [1072, 0]
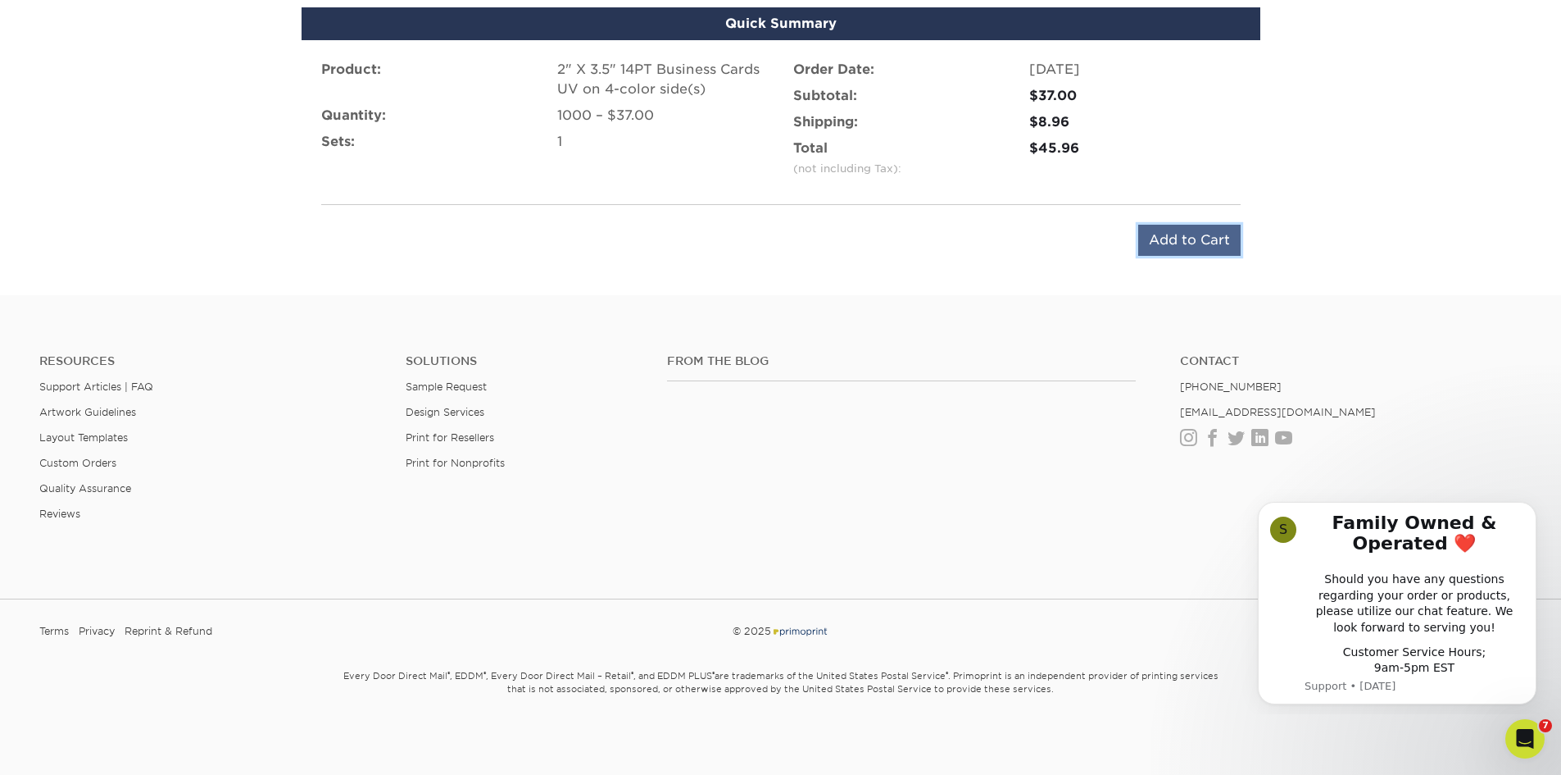
click at [1204, 238] on input "Add to Cart" at bounding box center [1189, 240] width 102 height 31
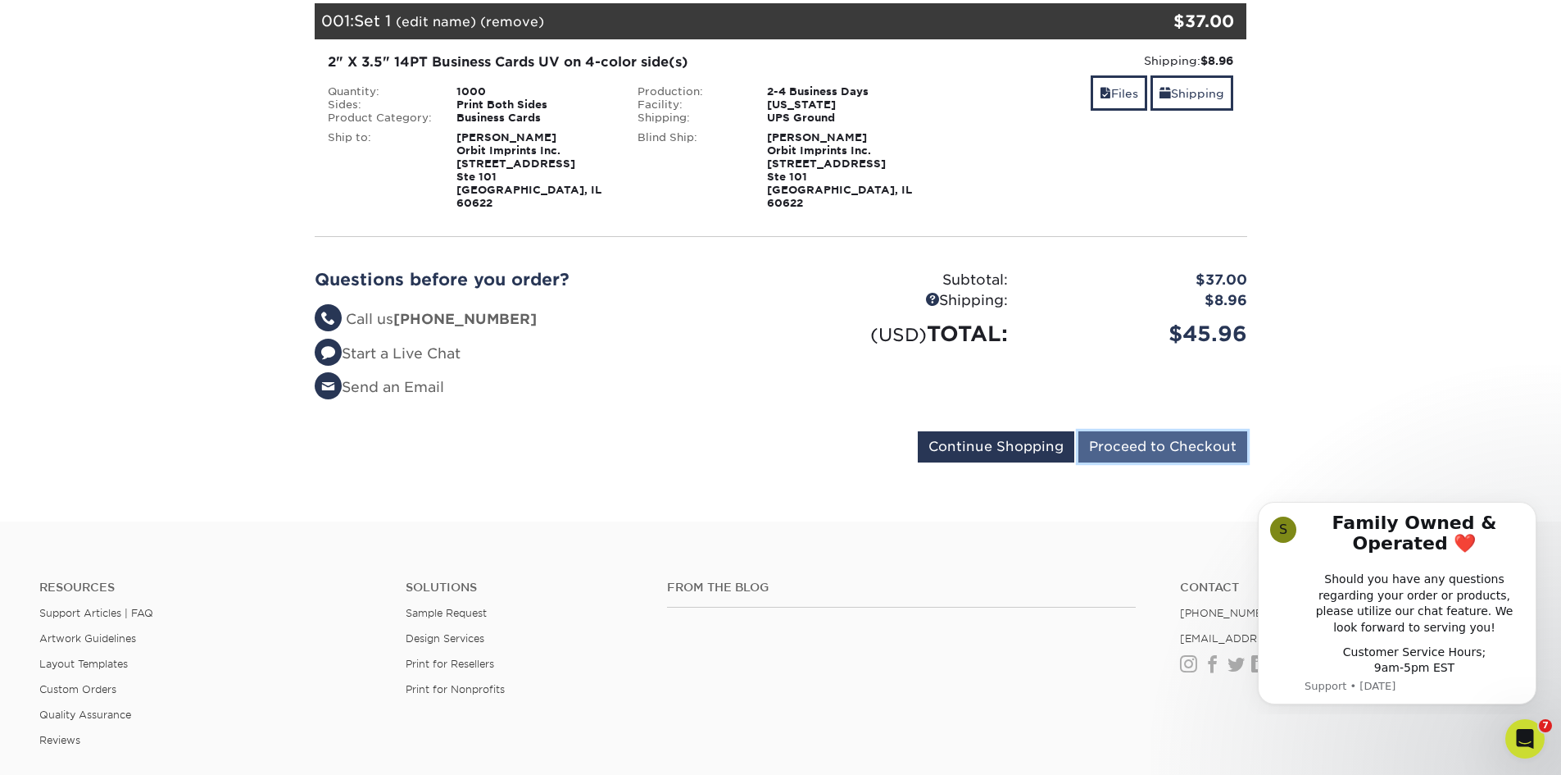
click at [1188, 432] on input "Proceed to Checkout" at bounding box center [1163, 446] width 169 height 31
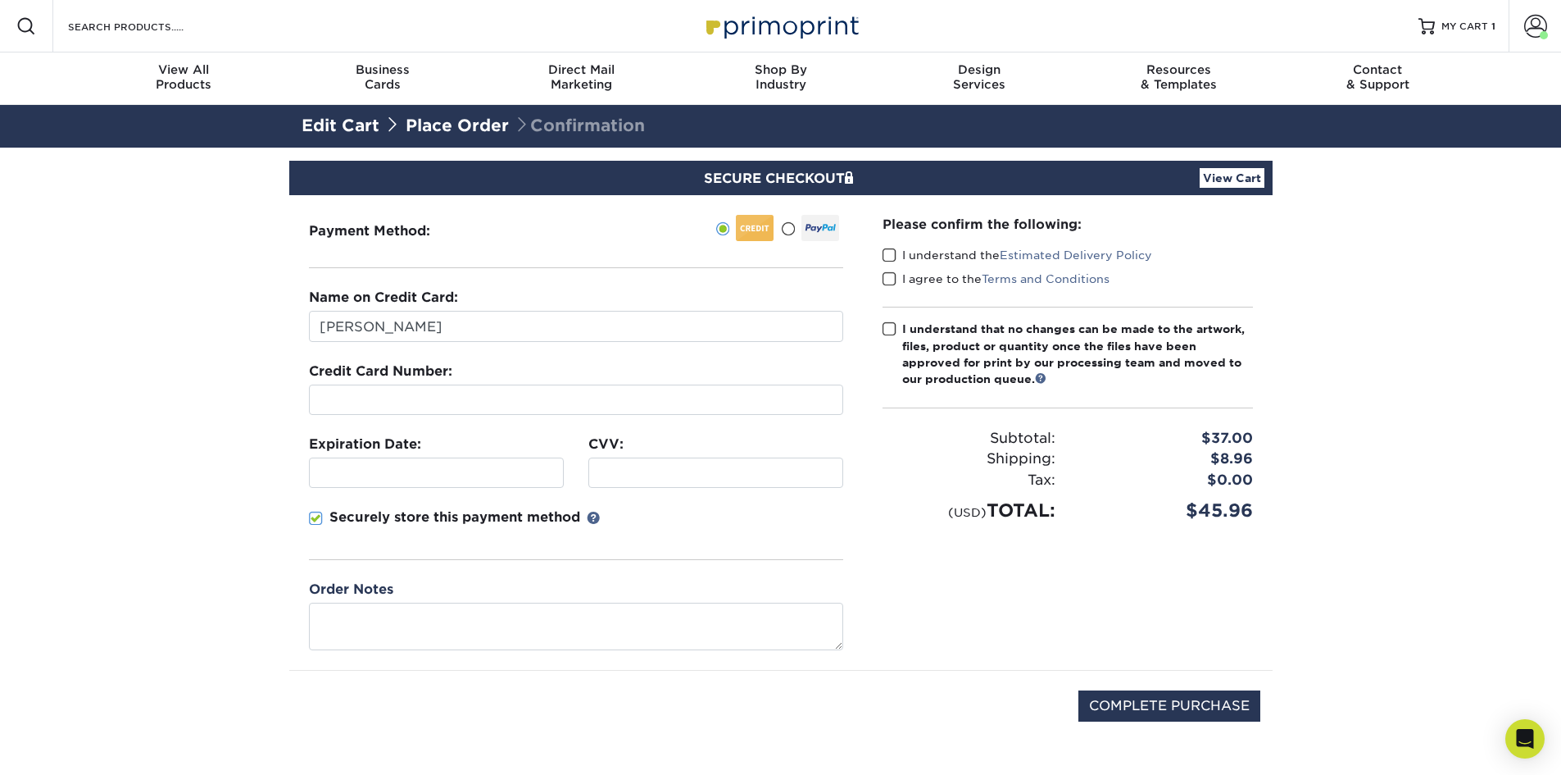
click at [789, 232] on span at bounding box center [788, 229] width 14 height 16
click at [0, 0] on input "radio" at bounding box center [0, 0] width 0 height 0
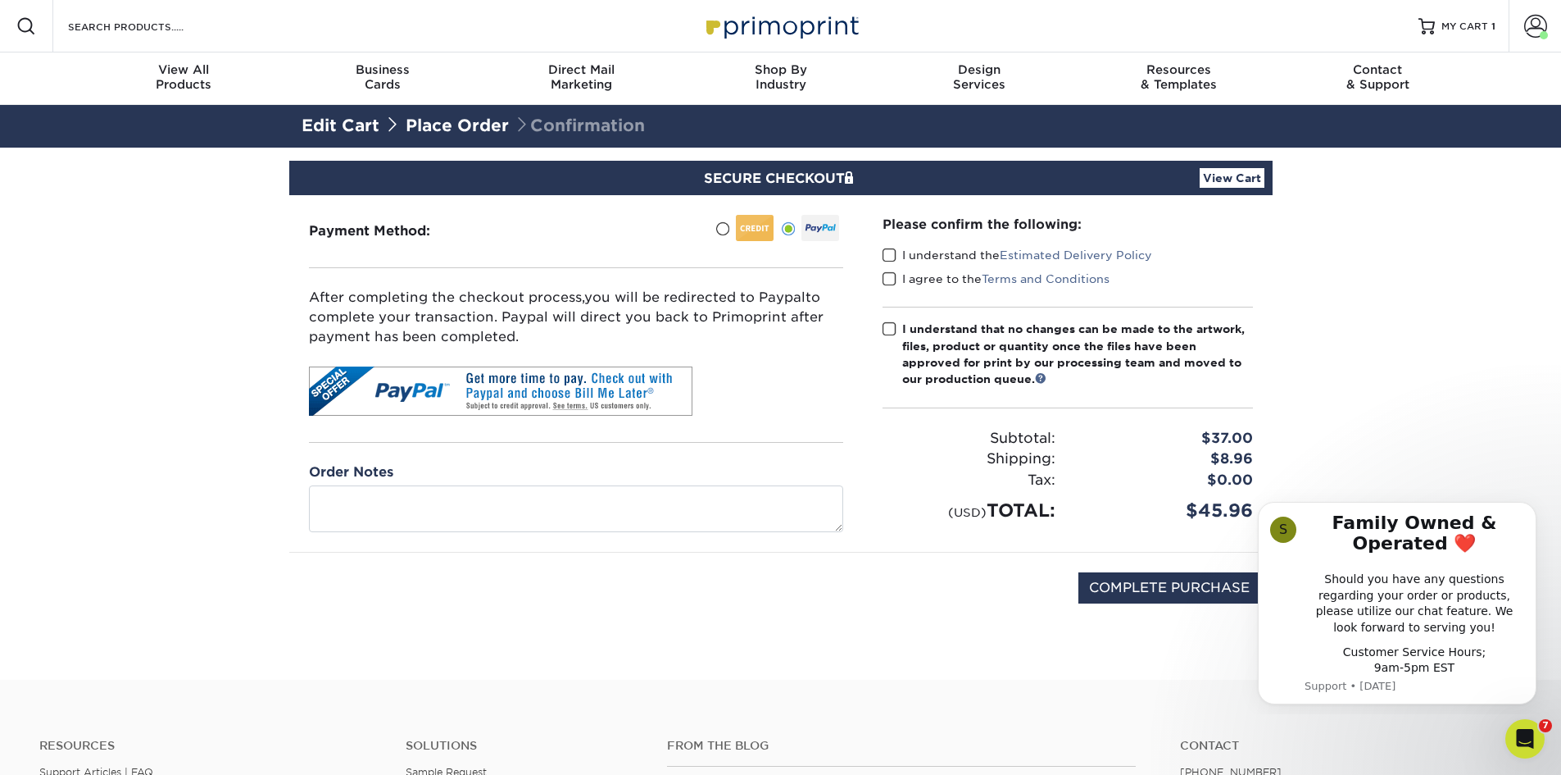
click at [895, 255] on span at bounding box center [890, 256] width 14 height 16
click at [0, 0] on input "I understand the Estimated Delivery Policy" at bounding box center [0, 0] width 0 height 0
click at [898, 282] on label "I agree to the Terms and Conditions" at bounding box center [996, 278] width 227 height 16
click at [0, 0] on input "I agree to the Terms and Conditions" at bounding box center [0, 0] width 0 height 0
click at [890, 327] on span at bounding box center [890, 329] width 14 height 16
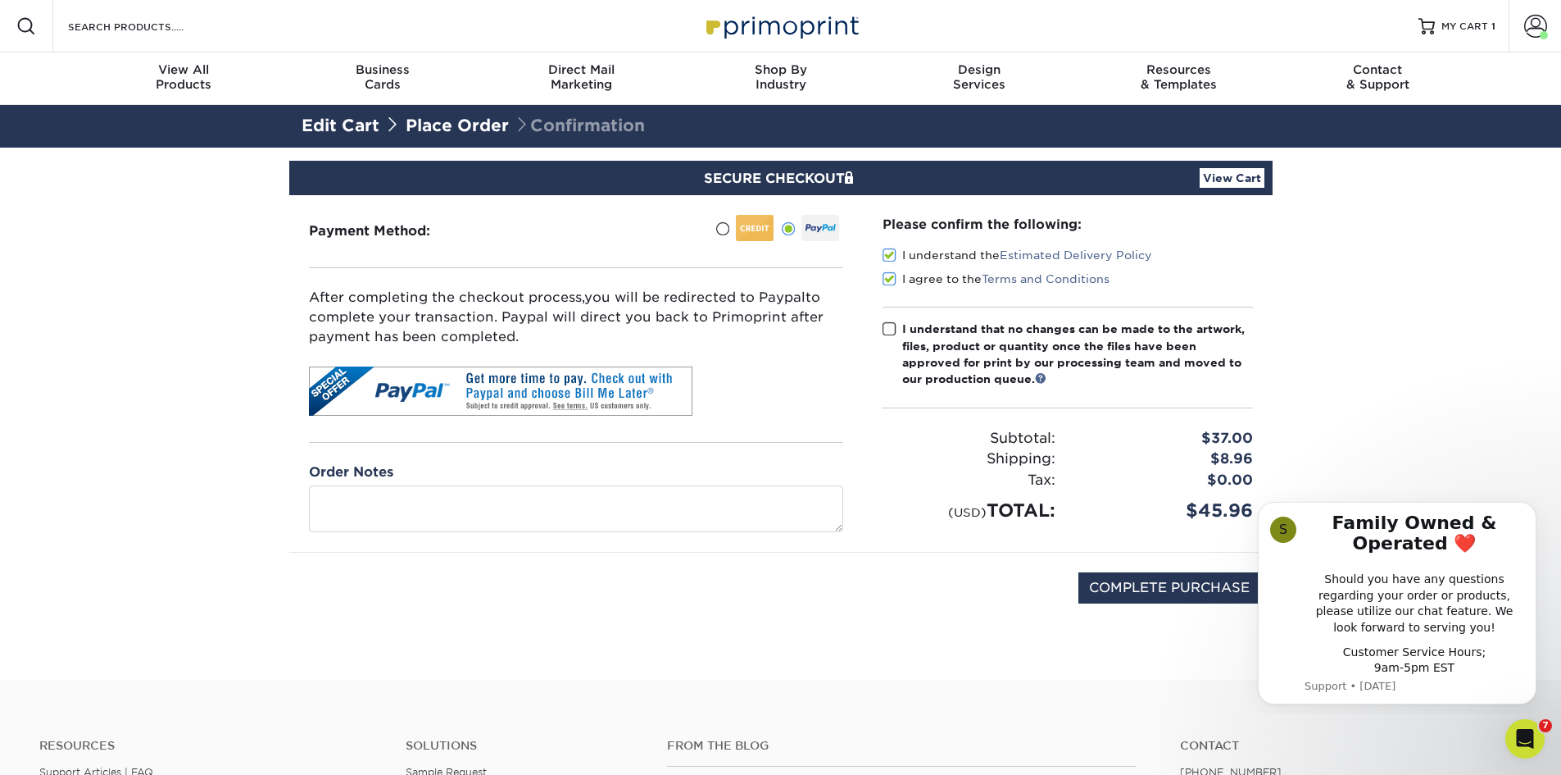
click at [0, 0] on input "I understand that no changes can be made to the artwork, files, product or quan…" at bounding box center [0, 0] width 0 height 0
click at [1140, 583] on input "COMPLETE PURCHASE" at bounding box center [1170, 587] width 182 height 31
type input "PROCESSING, PLEASE WAIT..."
